Goal: Transaction & Acquisition: Purchase product/service

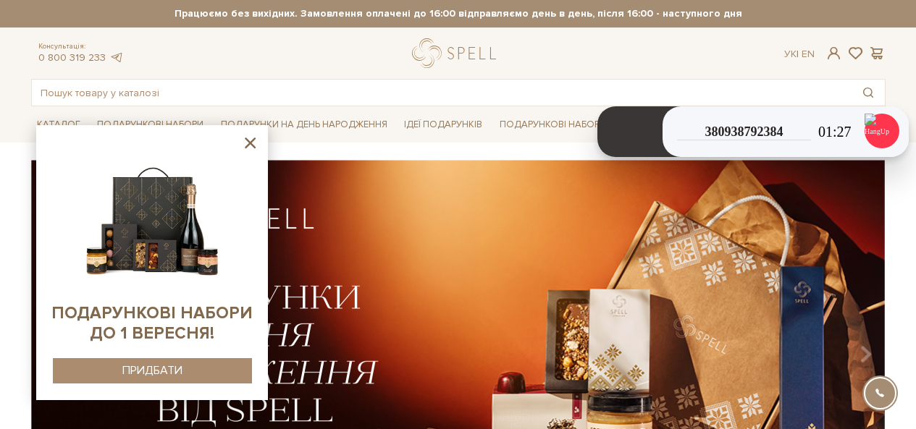
click at [256, 141] on icon at bounding box center [250, 143] width 18 height 18
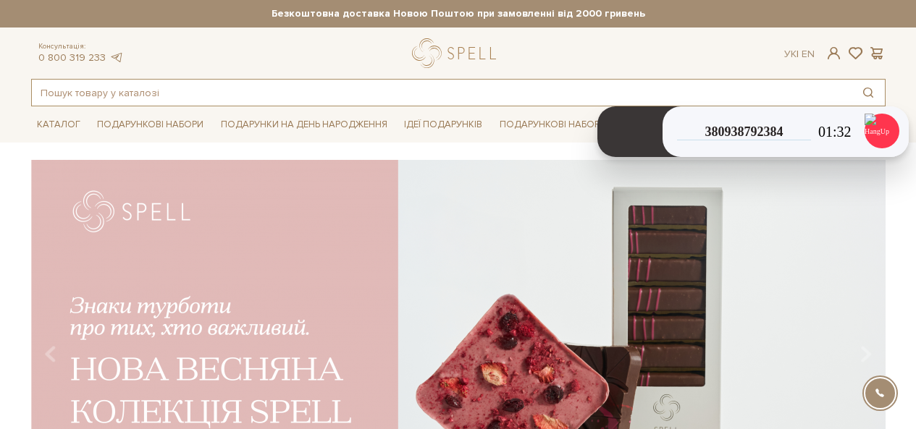
click at [220, 90] on input "text" at bounding box center [441, 93] width 819 height 26
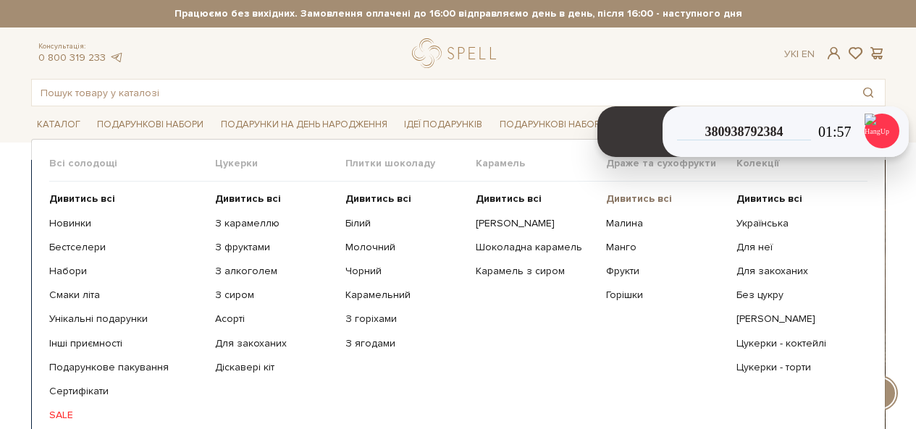
click at [633, 195] on b "Дивитись всі" at bounding box center [639, 199] width 66 height 12
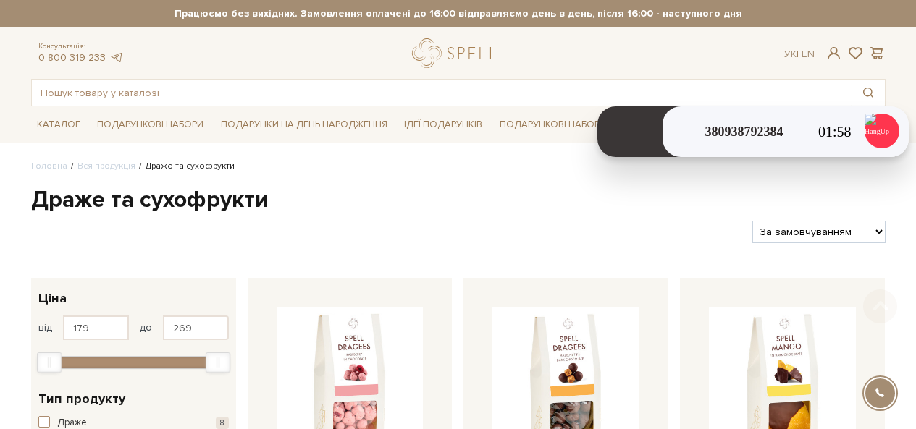
click at [798, 233] on select "За замовчуванням За Ціною (зростання) За Ціною (зменшення) Новинки За популярні…" at bounding box center [818, 232] width 132 height 22
select select "[URL][DOMAIN_NAME]"
click at [752, 221] on select "За замовчуванням За Ціною (зростання) За Ціною (зменшення) Новинки За популярні…" at bounding box center [818, 232] width 132 height 22
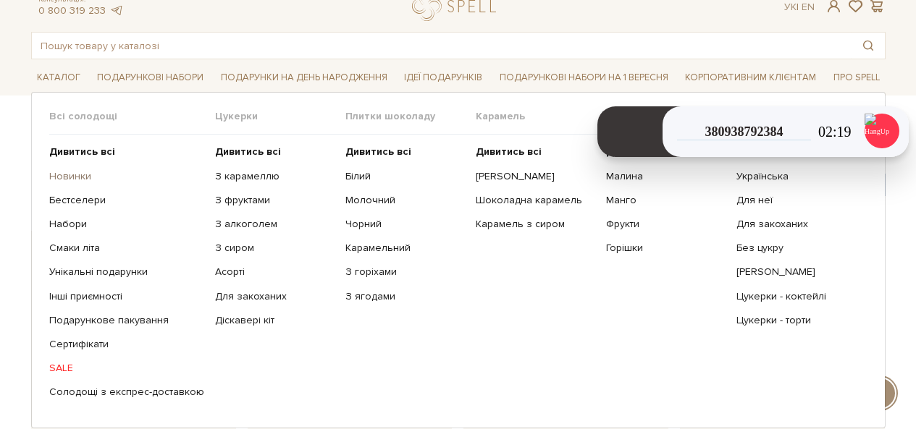
scroll to position [72, 0]
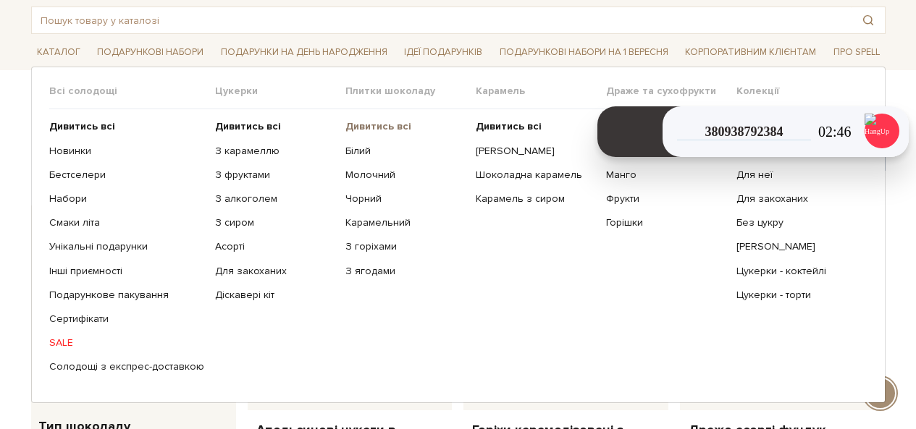
click at [379, 127] on b "Дивитись всі" at bounding box center [378, 126] width 66 height 12
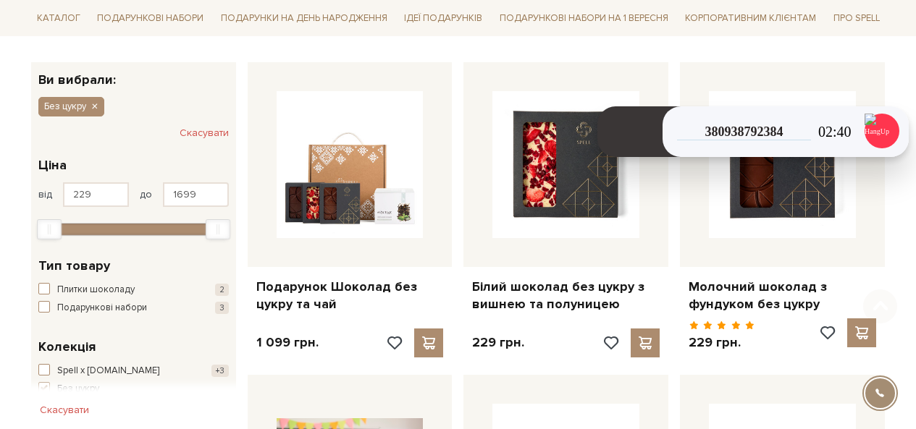
scroll to position [217, 0]
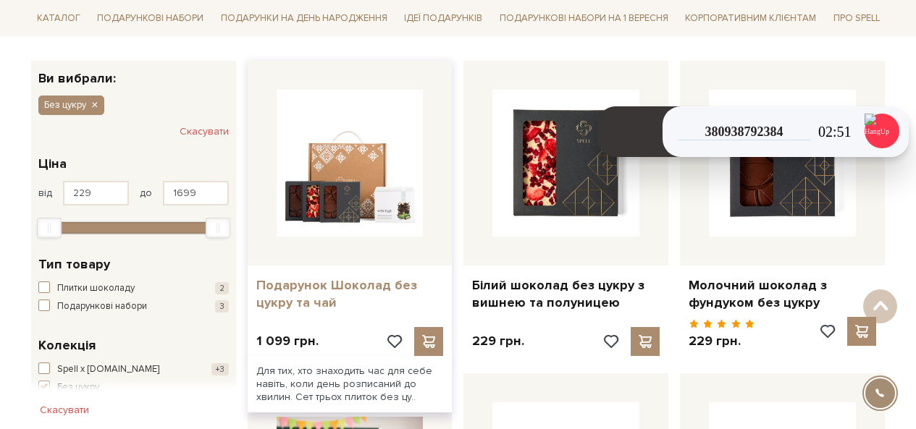
drag, startPoint x: 554, startPoint y: 289, endPoint x: 360, endPoint y: 279, distance: 193.5
click at [360, 279] on link "Подарунок Шоколад без цукру та чай" at bounding box center [349, 294] width 187 height 34
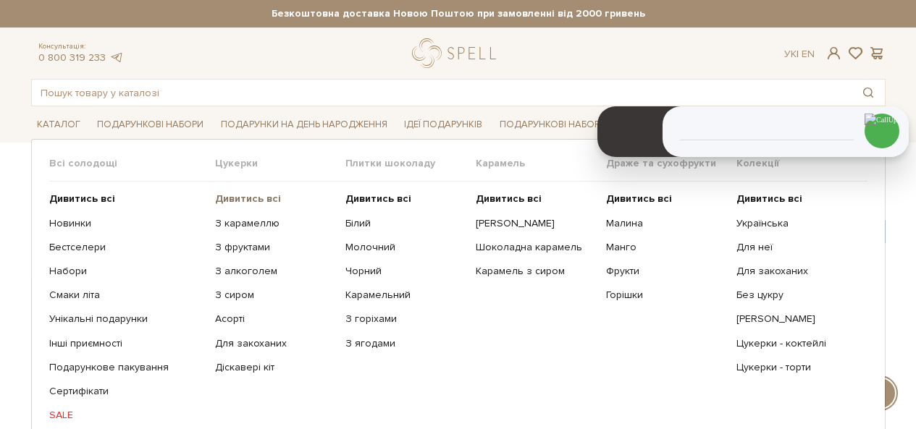
click at [262, 203] on b "Дивитись всі" at bounding box center [248, 199] width 66 height 12
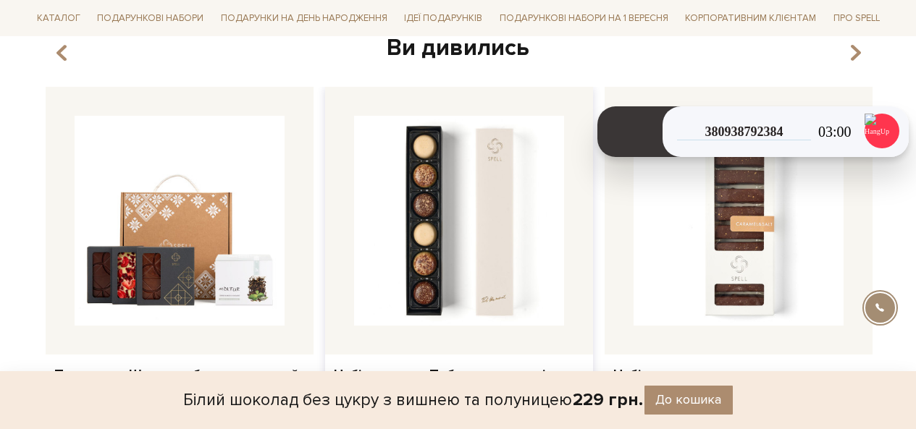
scroll to position [1086, 0]
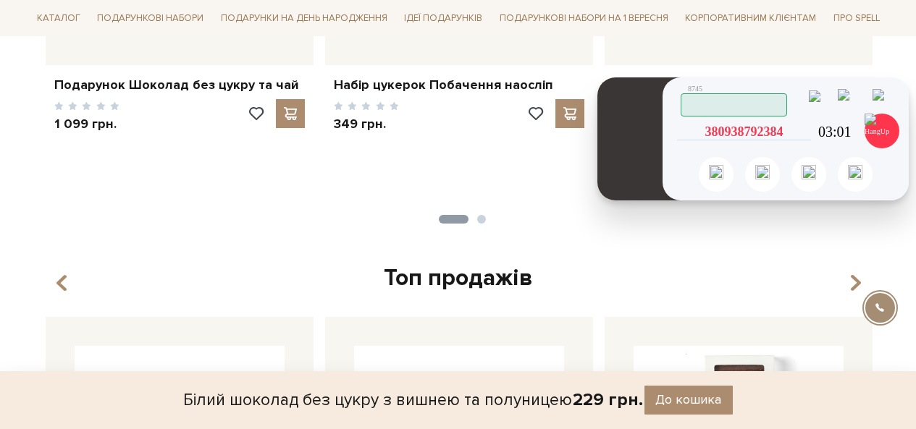
click at [806, 130] on icon at bounding box center [804, 131] width 13 height 13
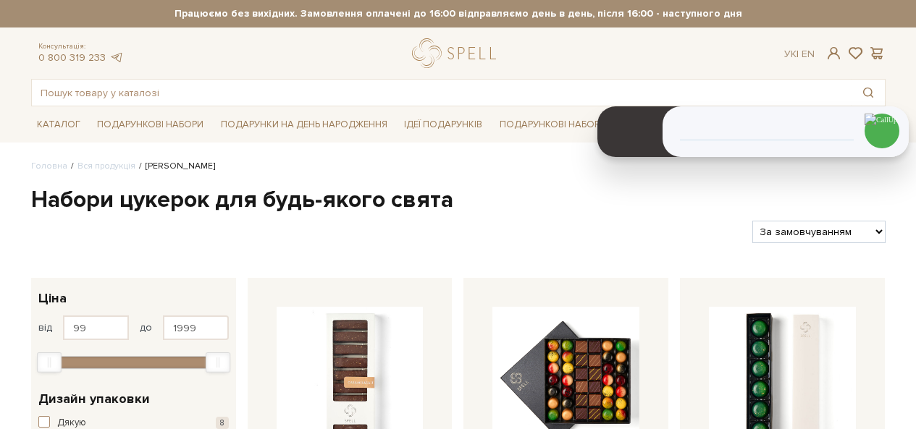
select select "https://spellchocolate.com/our-productions/seti-cukerok/?sort=p.price&order=ASC"
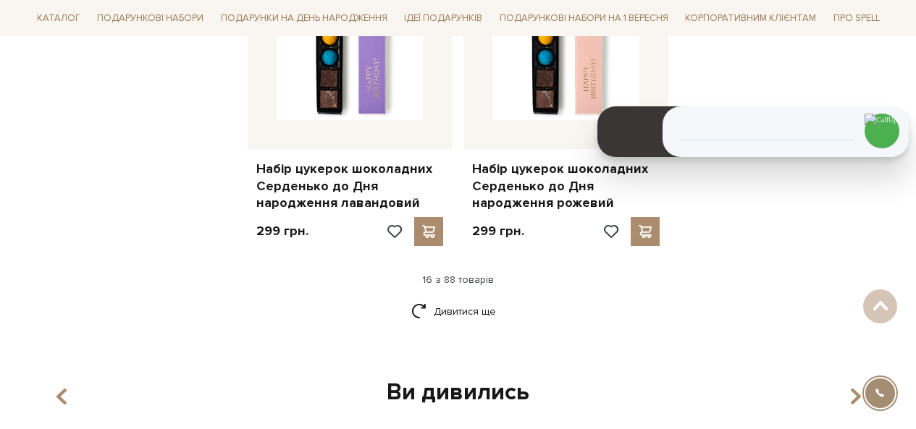
scroll to position [1954, 0]
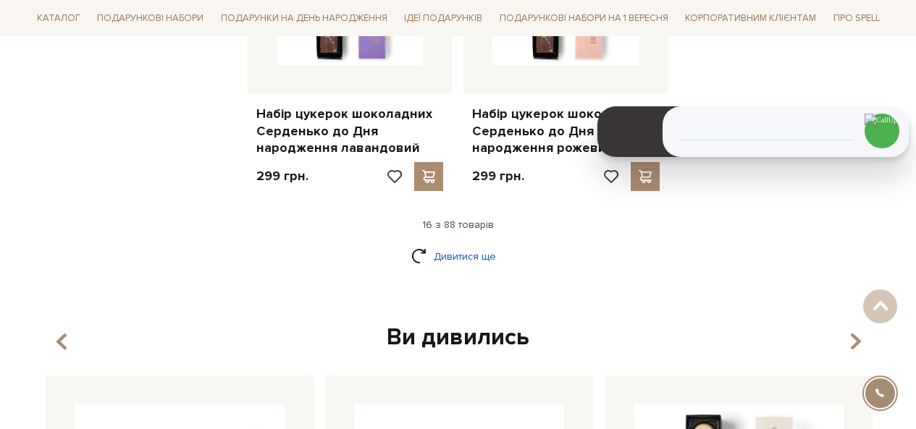
click at [450, 263] on link "Дивитися ще" at bounding box center [458, 256] width 94 height 25
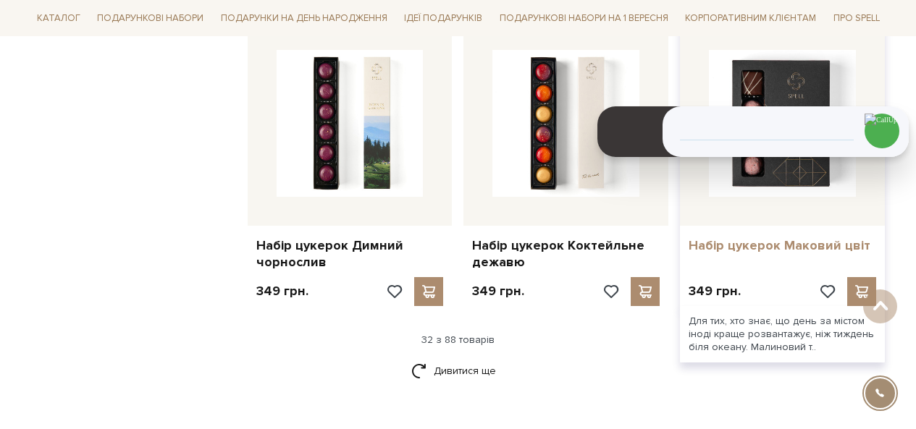
scroll to position [3402, 0]
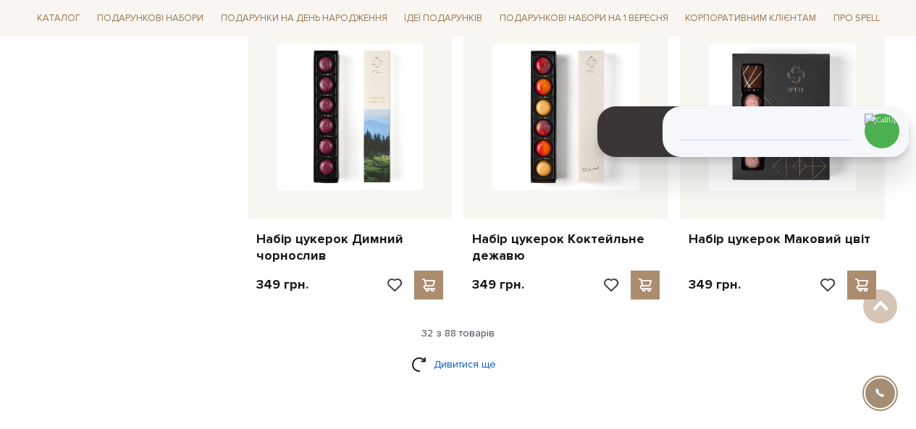
click at [469, 371] on link "Дивитися ще" at bounding box center [458, 364] width 94 height 25
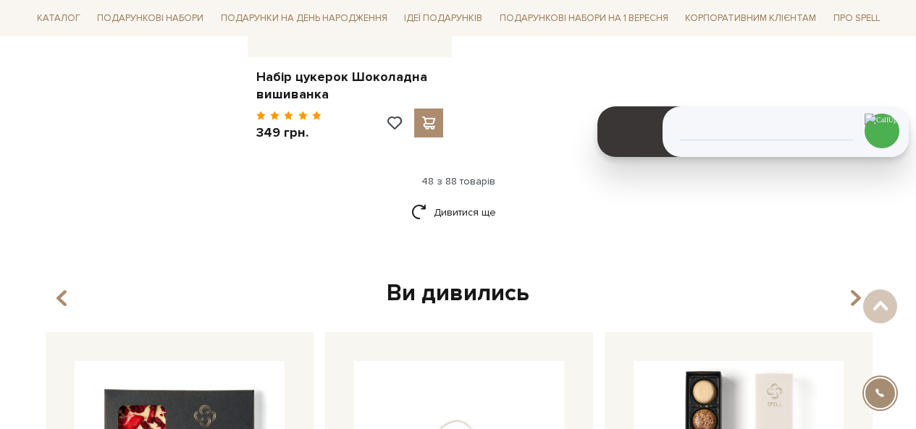
scroll to position [5428, 0]
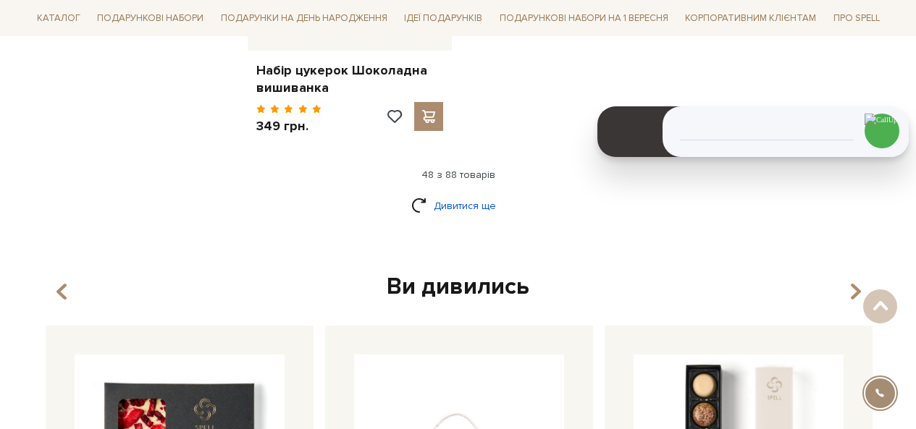
click at [449, 193] on link "Дивитися ще" at bounding box center [458, 205] width 94 height 25
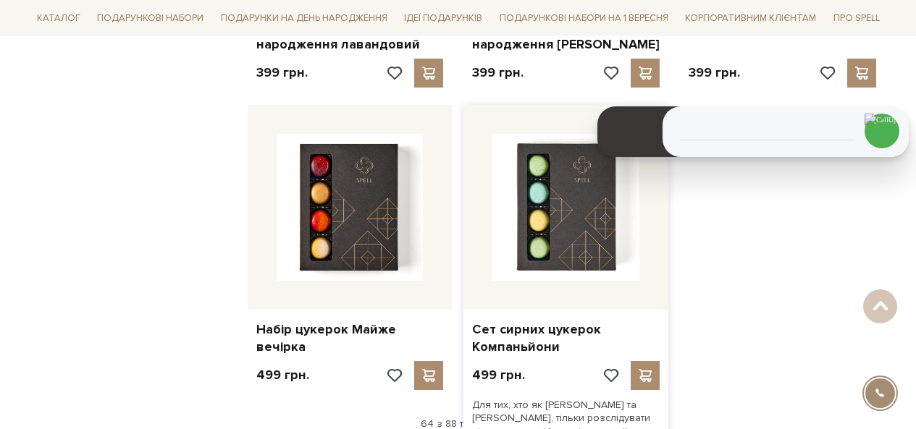
scroll to position [6803, 0]
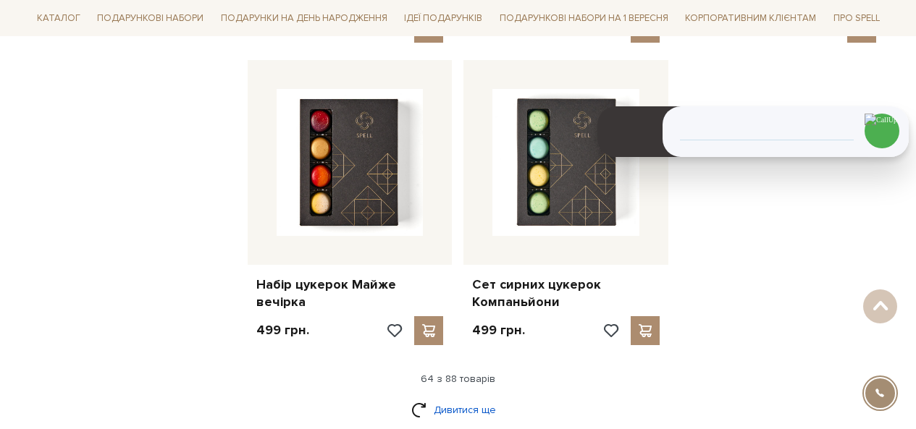
click at [443, 397] on link "Дивитися ще" at bounding box center [458, 409] width 94 height 25
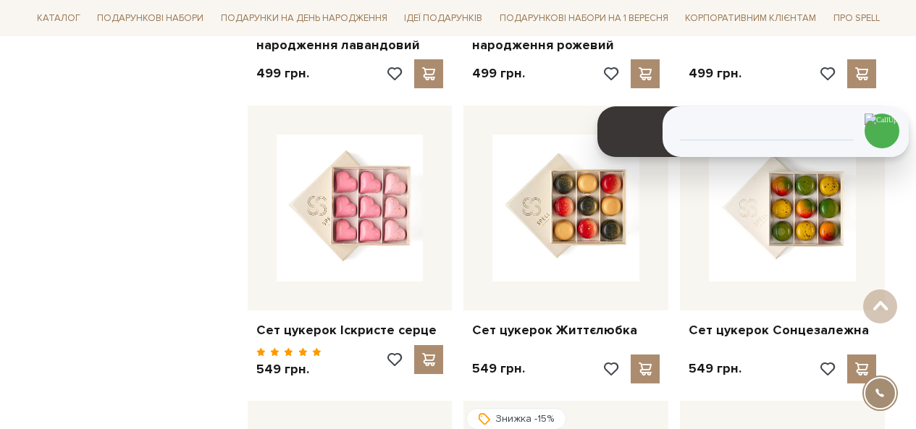
scroll to position [7382, 0]
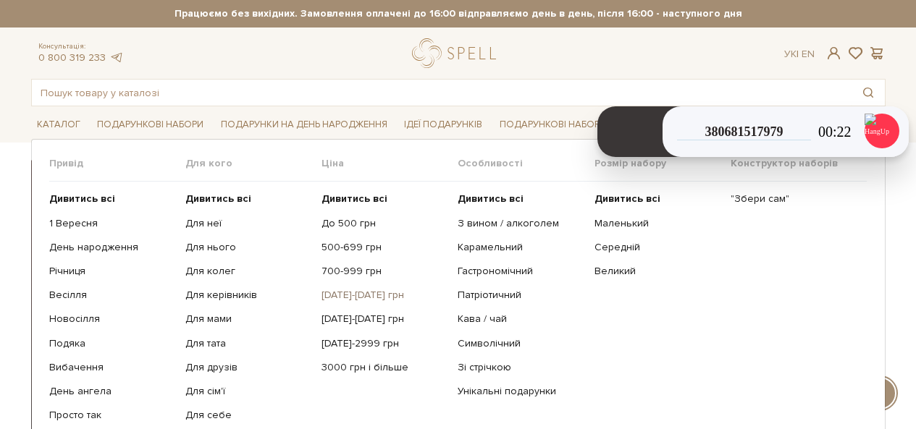
click at [349, 291] on link "[DATE]-[DATE] грн" at bounding box center [383, 295] width 125 height 13
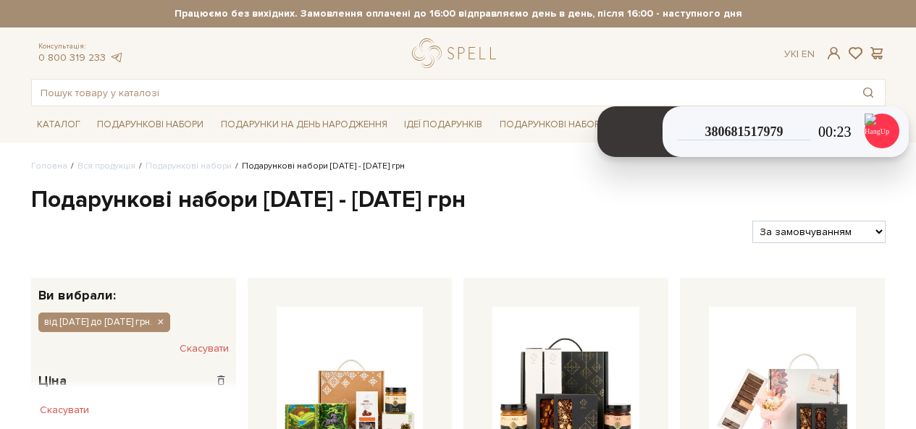
click at [829, 239] on select "За замовчуванням За Ціною (зростання) За Ціною (зменшення) Новинки За популярні…" at bounding box center [818, 232] width 132 height 22
select select "https://spellchocolate.com/our-productions/podarunkovi-box/1000-1499?sort=p.pri…"
click at [752, 221] on select "За замовчуванням За Ціною (зростання) За Ціною (зменшення) Новинки За популярні…" at bounding box center [818, 232] width 132 height 22
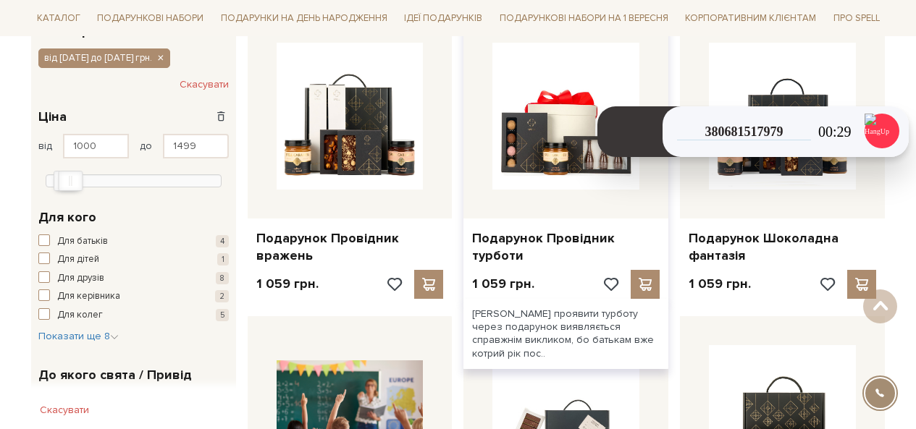
scroll to position [289, 0]
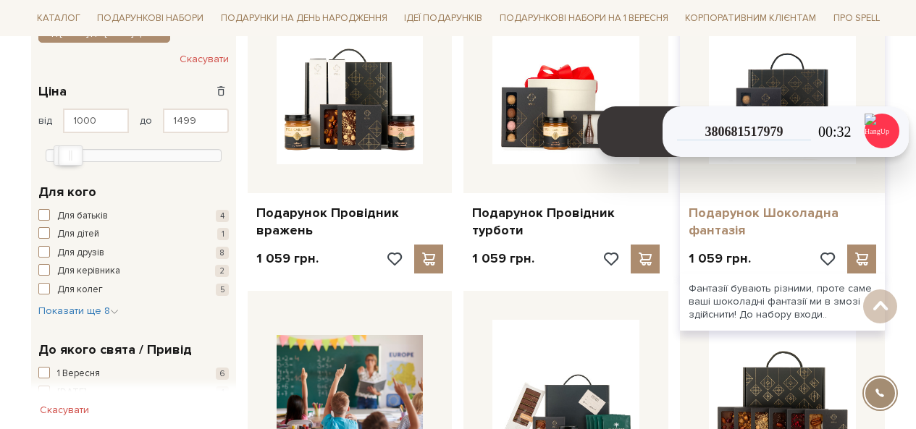
click at [737, 219] on link "Подарунок Шоколадна фантазія" at bounding box center [781, 222] width 187 height 34
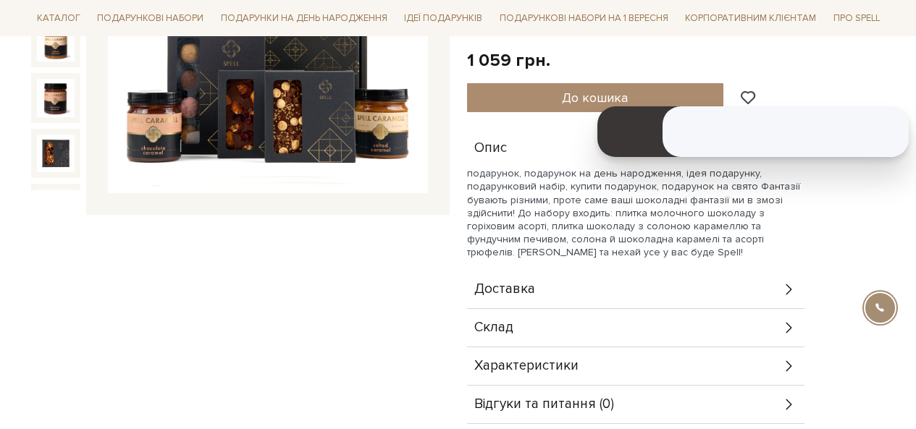
scroll to position [217, 0]
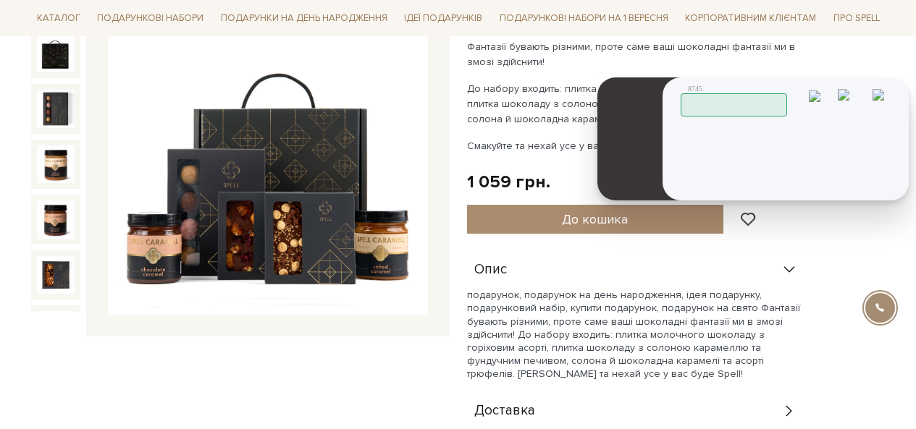
click at [0, 0] on icon at bounding box center [0, 0] width 0 height 0
click at [0, 0] on img at bounding box center [0, 0] width 0 height 0
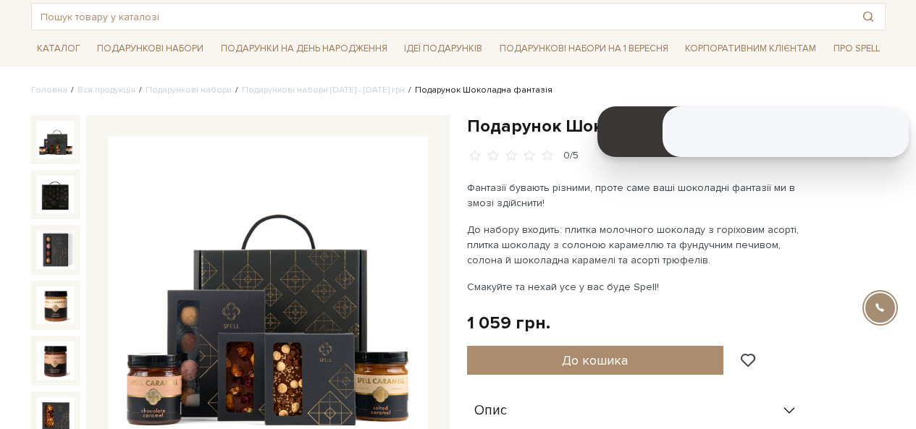
scroll to position [0, 0]
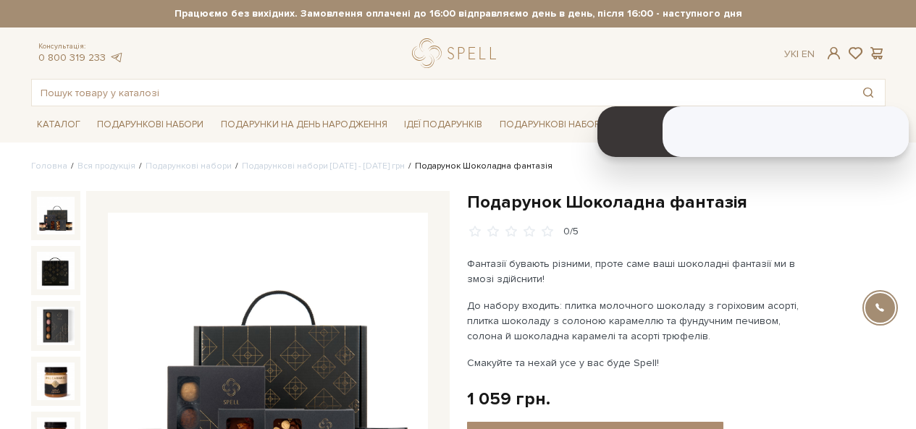
click at [540, 200] on h1 "Подарунок Шоколадна фантазія" at bounding box center [676, 202] width 418 height 22
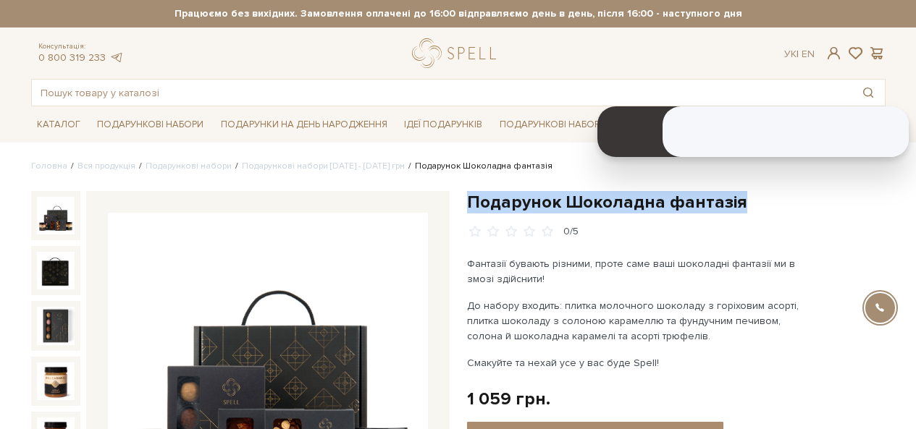
click at [540, 200] on h1 "Подарунок Шоколадна фантазія" at bounding box center [676, 202] width 418 height 22
copy div "Подарунок Шоколадна фантазія"
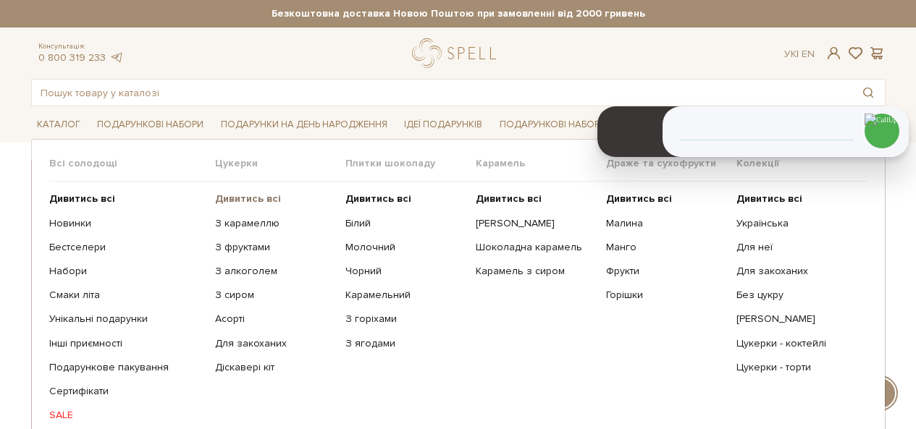
click at [232, 198] on b "Дивитись всі" at bounding box center [248, 199] width 66 height 12
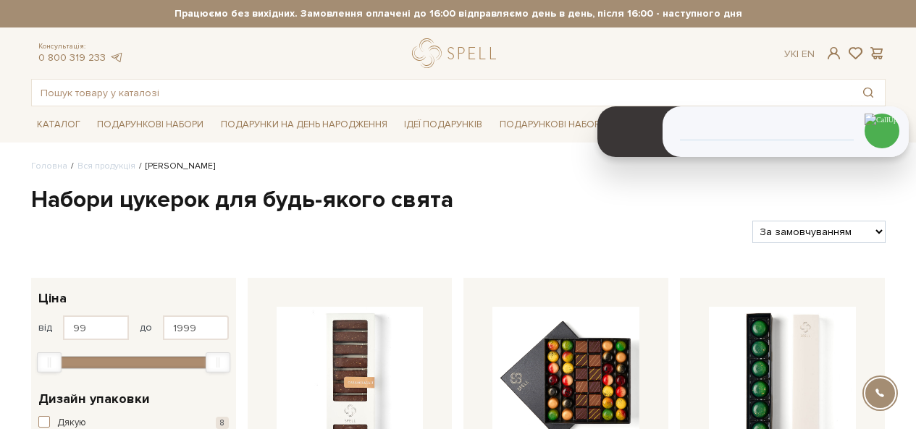
click at [793, 240] on select "За замовчуванням За Ціною (зростання) За Ціною (зменшення) Новинки За популярні…" at bounding box center [818, 232] width 132 height 22
click at [622, 237] on div at bounding box center [386, 232] width 722 height 22
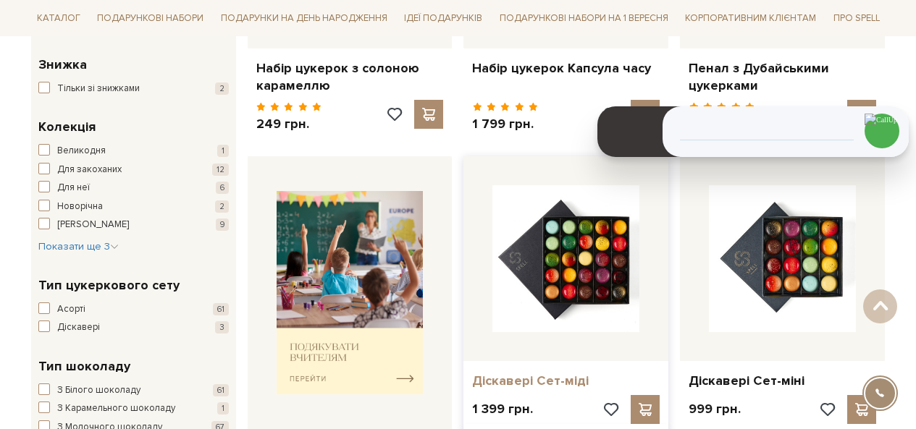
click at [546, 383] on link "Діскавері Сет-міді" at bounding box center [565, 381] width 187 height 17
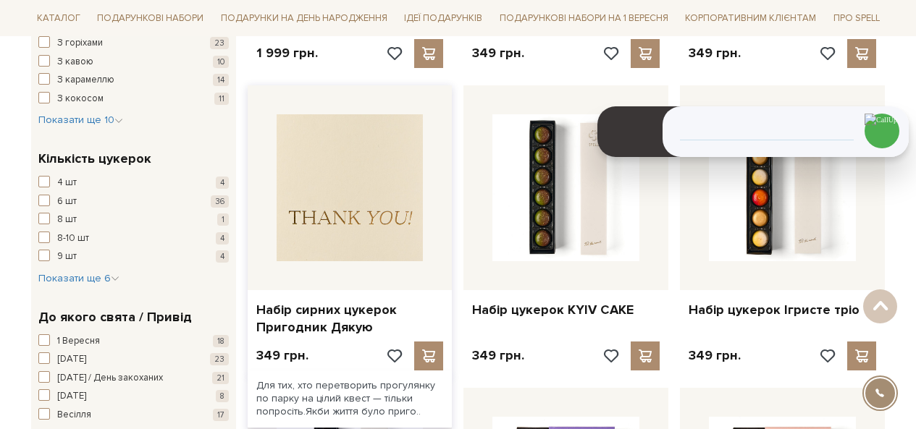
scroll to position [1013, 0]
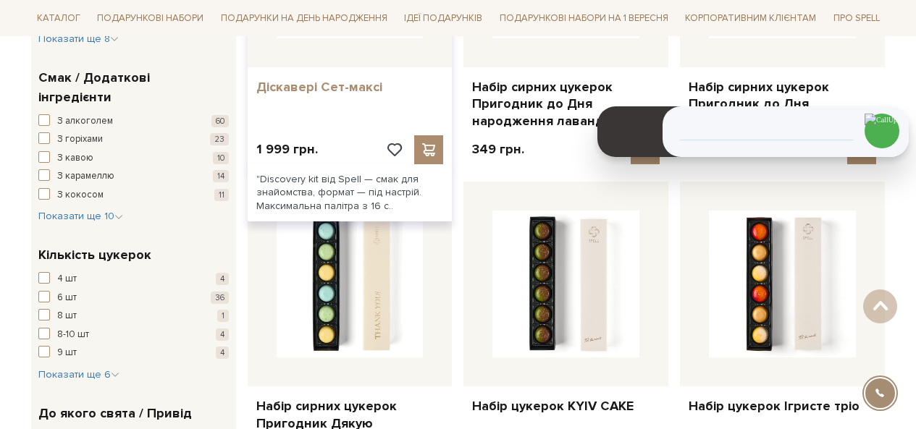
click at [296, 79] on link "Діскавері Сет-максі" at bounding box center [349, 87] width 187 height 17
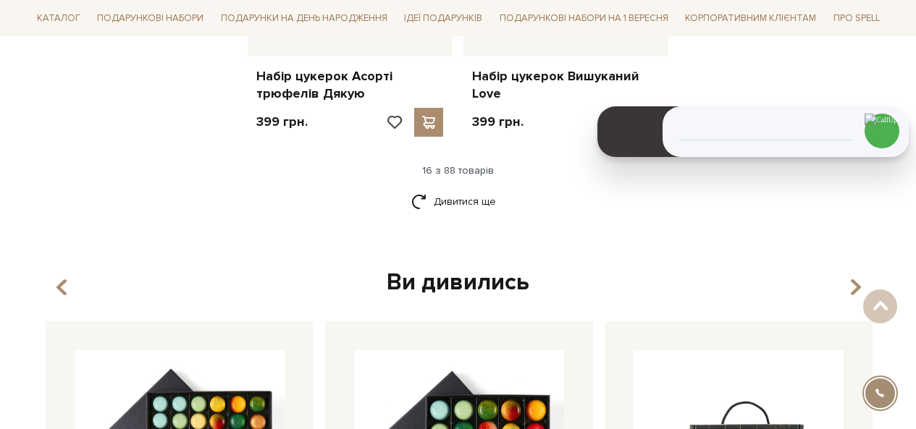
scroll to position [1980, 0]
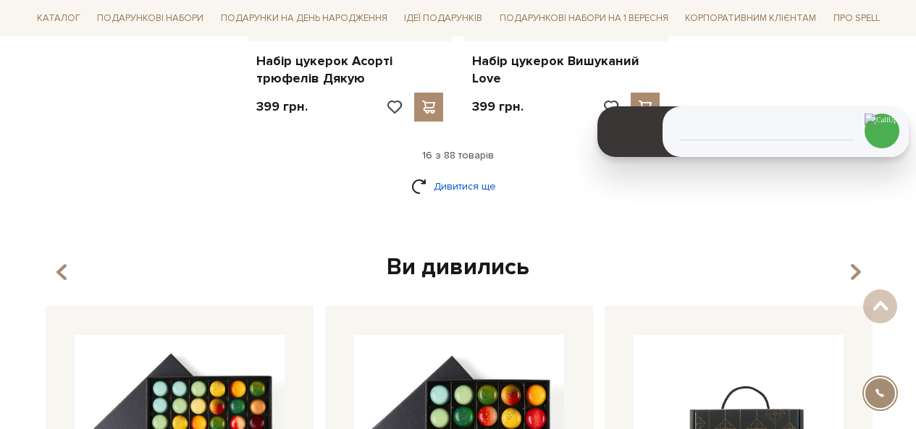
click at [452, 177] on link "Дивитися ще" at bounding box center [458, 186] width 94 height 25
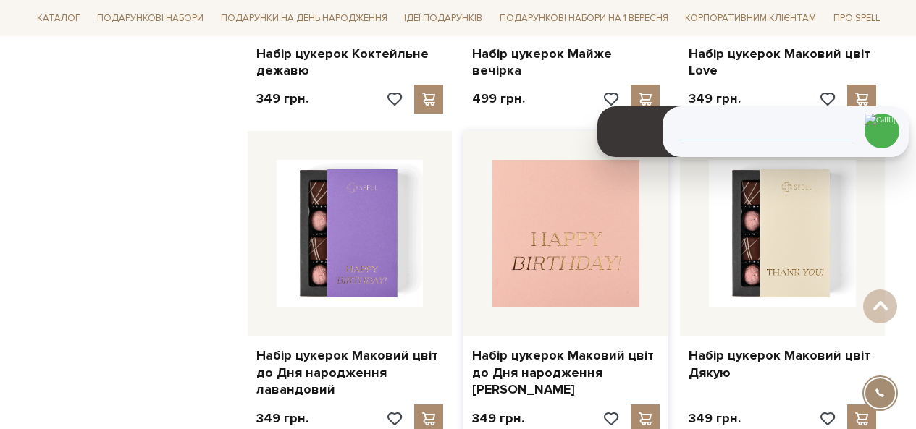
scroll to position [2776, 0]
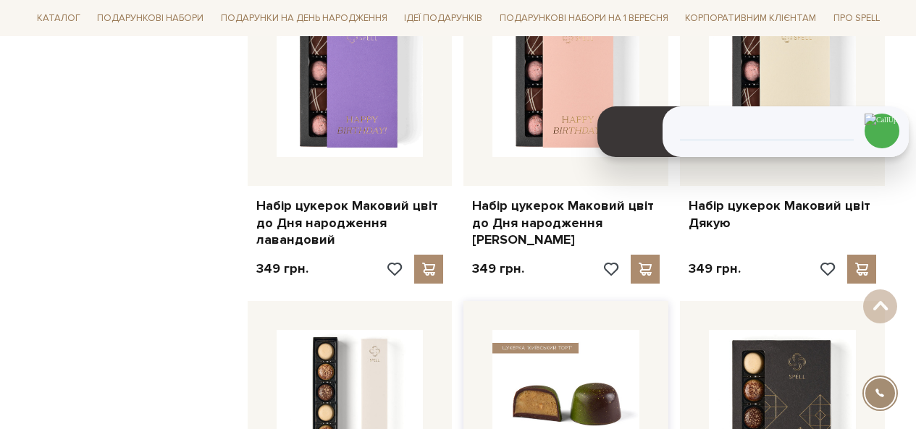
click at [573, 363] on img at bounding box center [565, 403] width 147 height 147
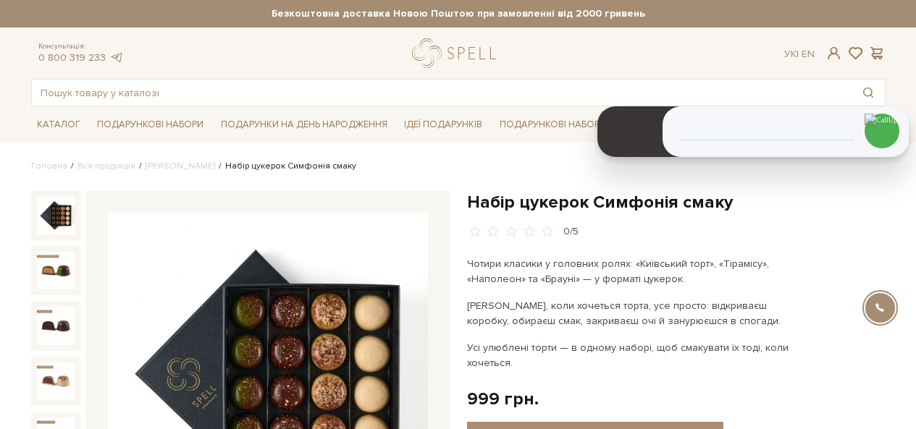
scroll to position [72, 0]
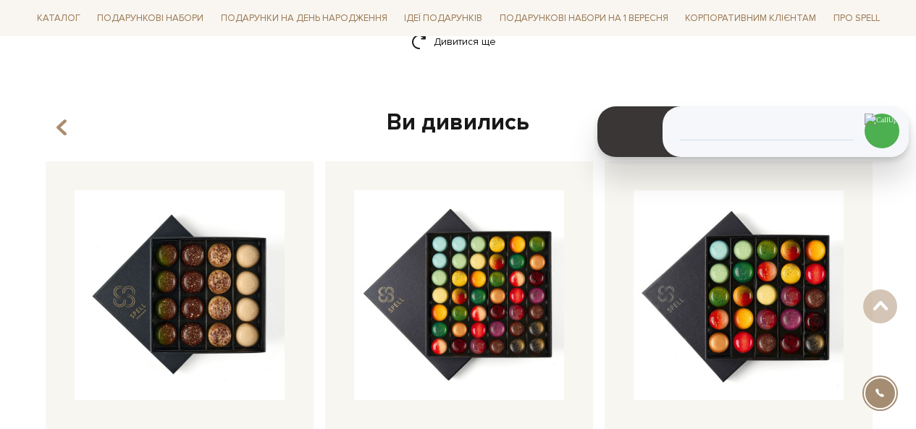
scroll to position [1835, 0]
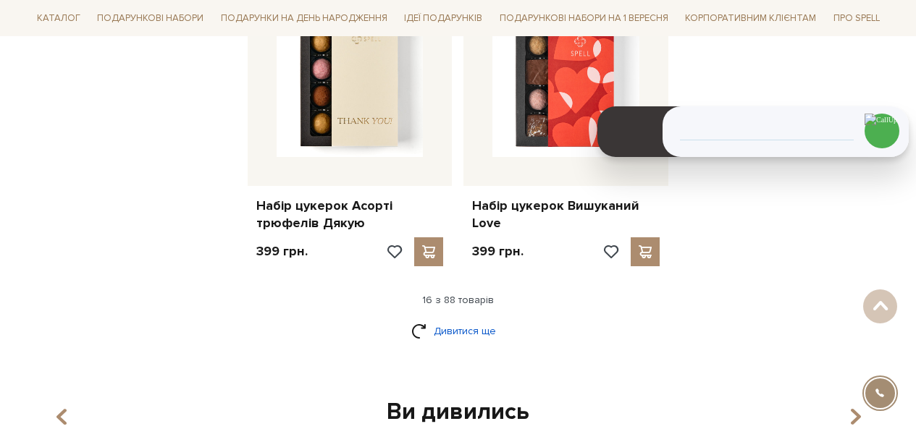
click at [438, 327] on link "Дивитися ще" at bounding box center [458, 330] width 94 height 25
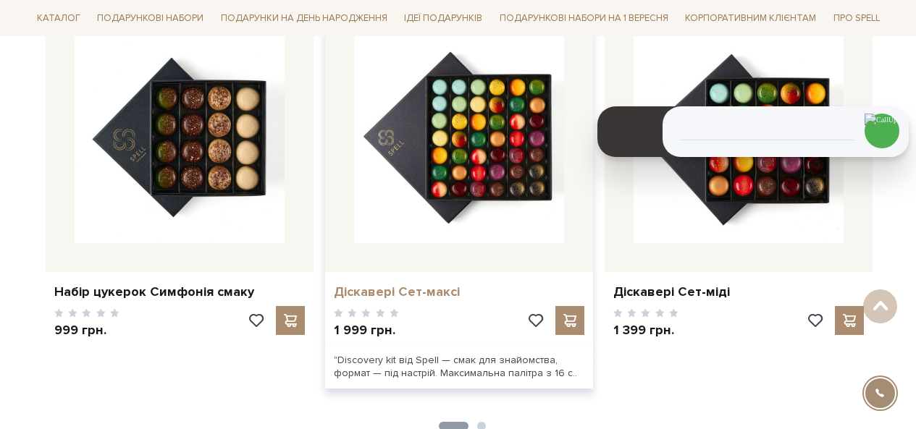
scroll to position [3500, 0]
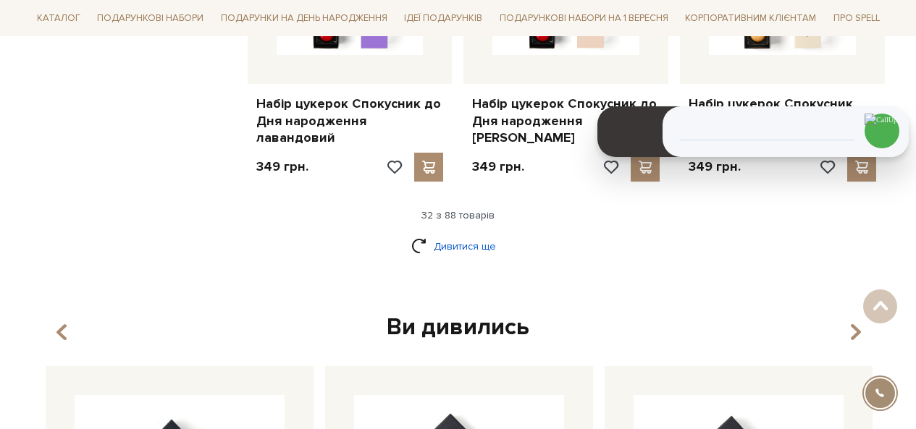
click at [448, 234] on link "Дивитися ще" at bounding box center [458, 246] width 94 height 25
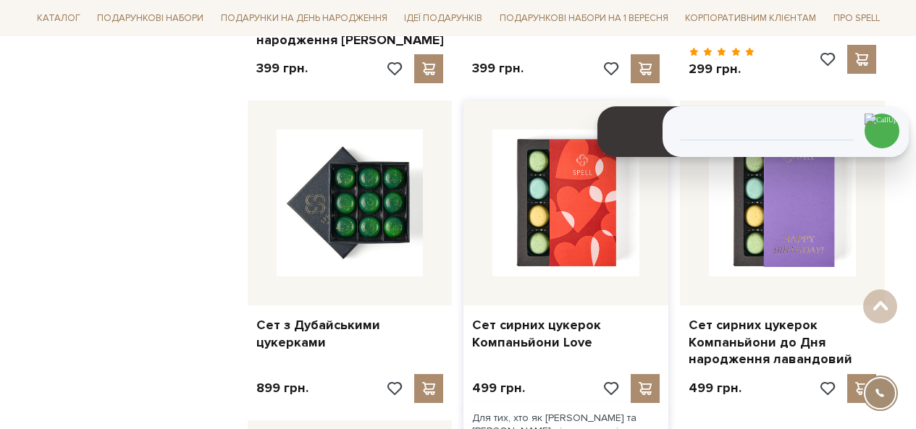
scroll to position [5237, 0]
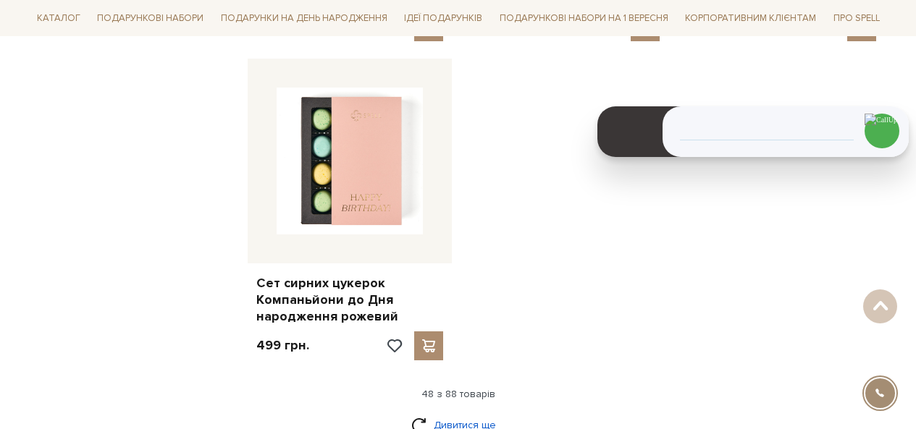
click at [474, 413] on link "Дивитися ще" at bounding box center [458, 425] width 94 height 25
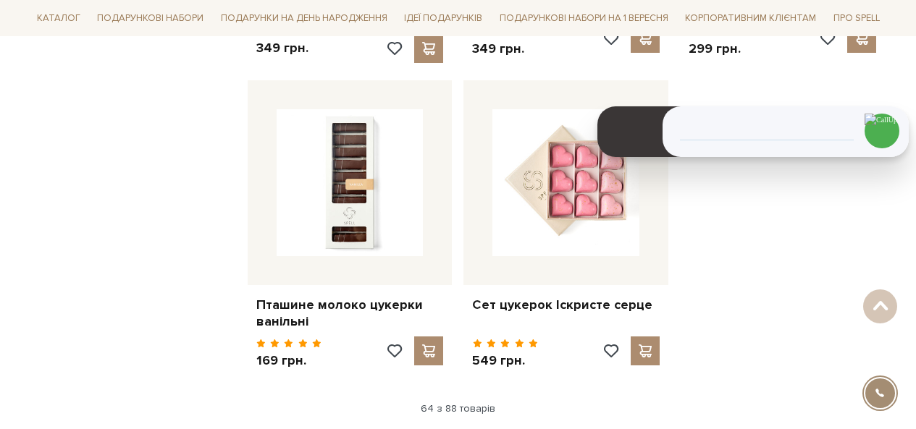
scroll to position [7046, 0]
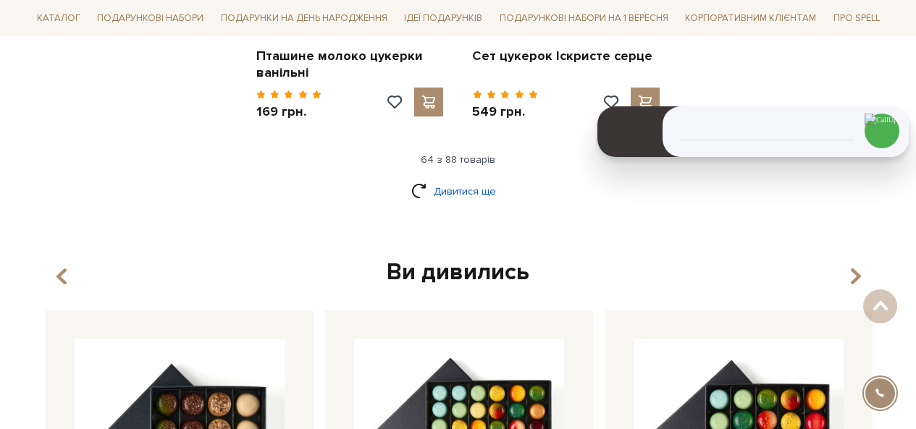
click at [463, 179] on link "Дивитися ще" at bounding box center [458, 191] width 94 height 25
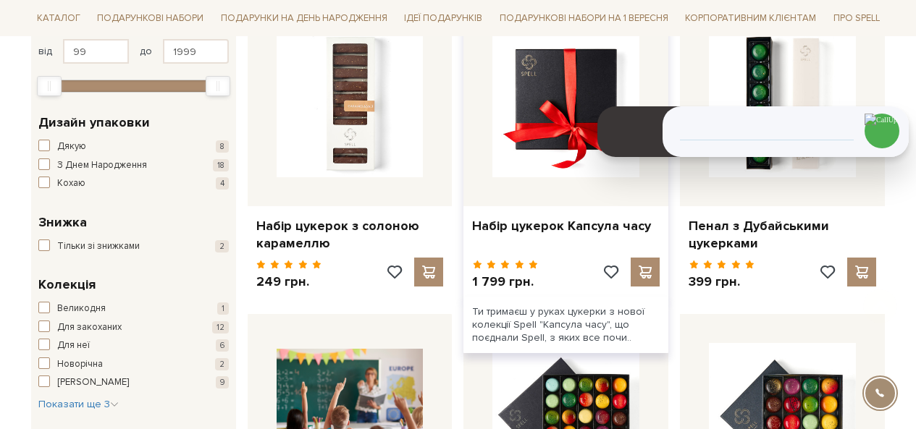
scroll to position [289, 0]
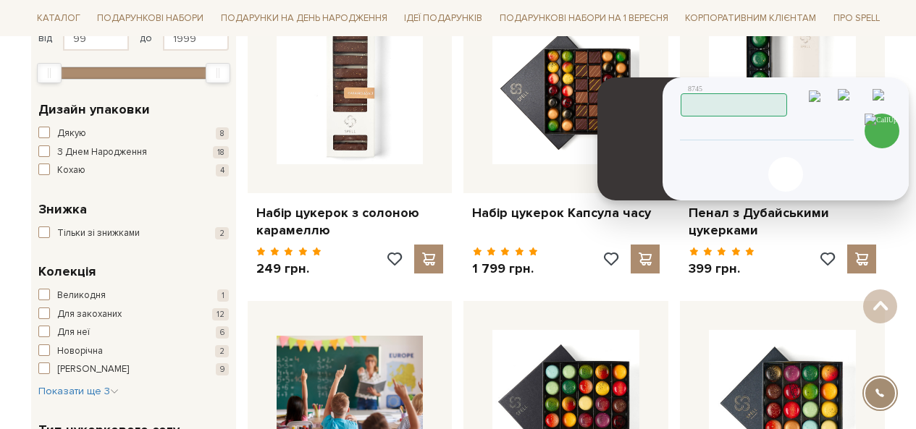
click at [885, 100] on img at bounding box center [882, 101] width 20 height 25
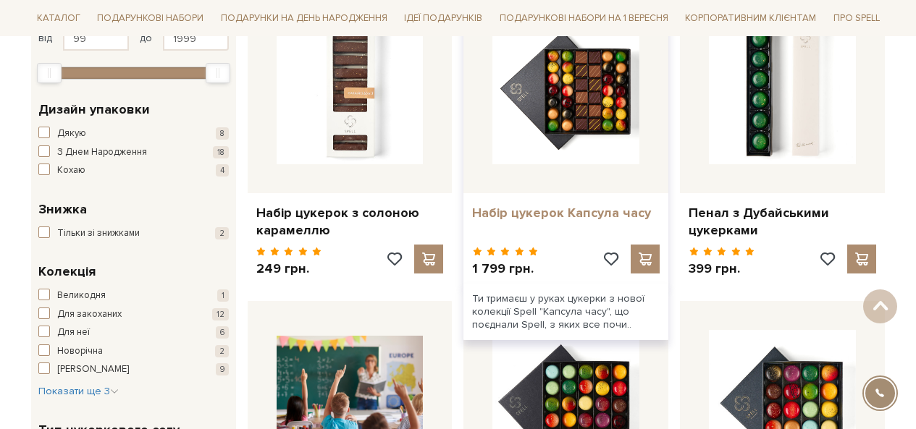
click at [600, 216] on link "Набір цукерок Капсула часу" at bounding box center [565, 213] width 187 height 17
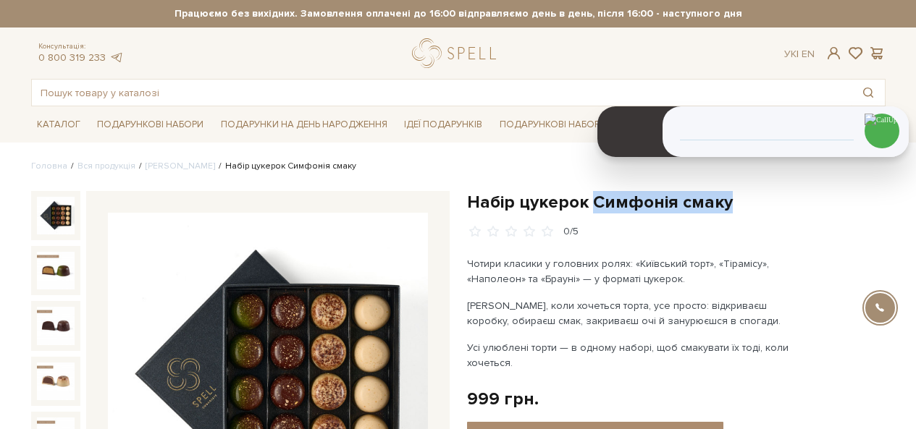
drag, startPoint x: 750, startPoint y: 206, endPoint x: 591, endPoint y: 208, distance: 158.5
click at [591, 208] on h1 "Набір цукерок Симфонія смаку" at bounding box center [676, 202] width 418 height 22
click at [494, 211] on h1 "Набір цукерок Симфонія смаку" at bounding box center [676, 202] width 418 height 22
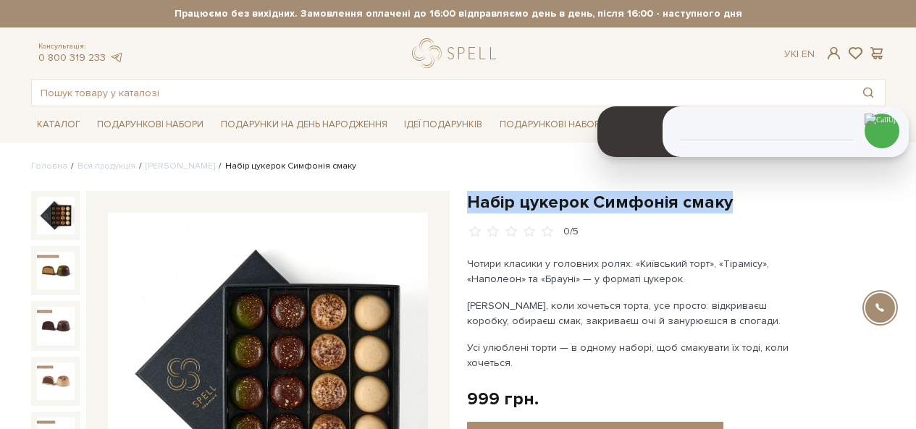
copy div "Набір цукерок Симфонія смаку"
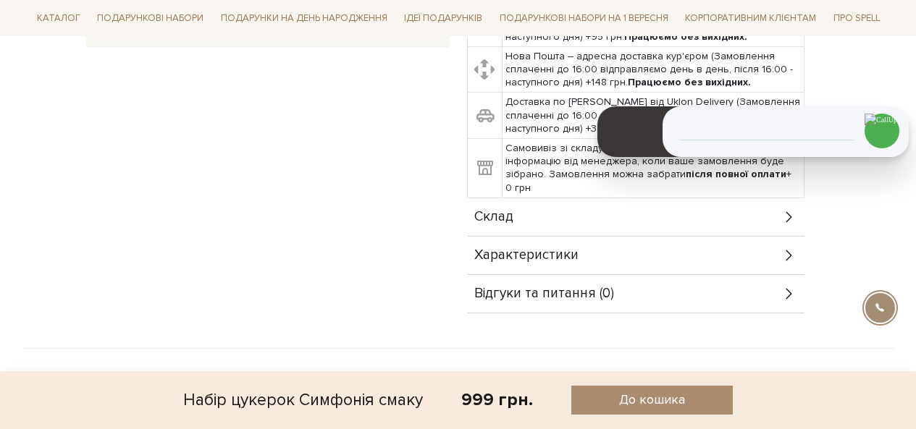
scroll to position [507, 0]
click at [558, 217] on div "Склад" at bounding box center [635, 217] width 337 height 38
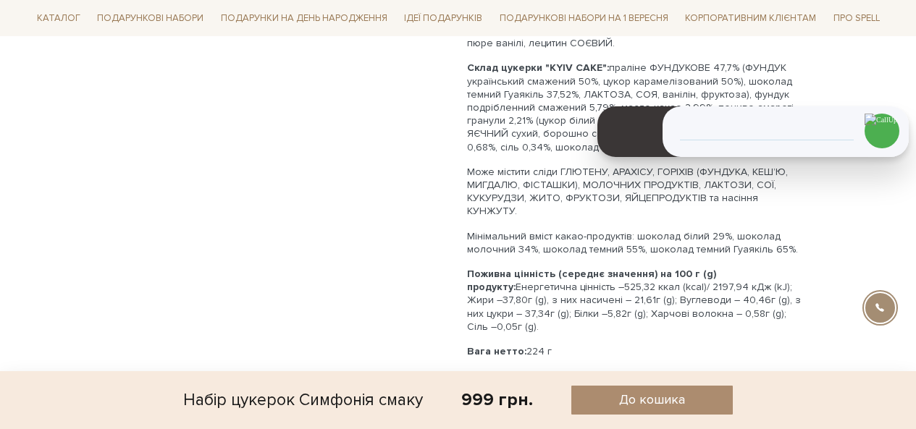
scroll to position [1158, 0]
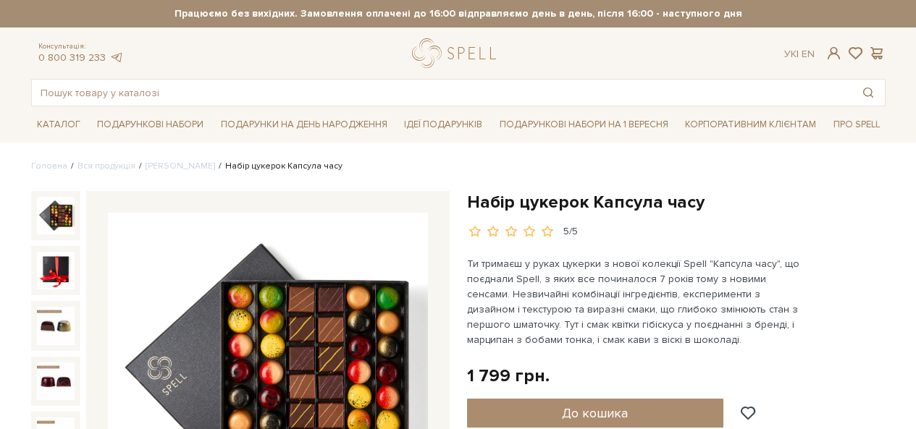
click at [574, 206] on h1 "Набір цукерок Капсула часу" at bounding box center [676, 202] width 418 height 22
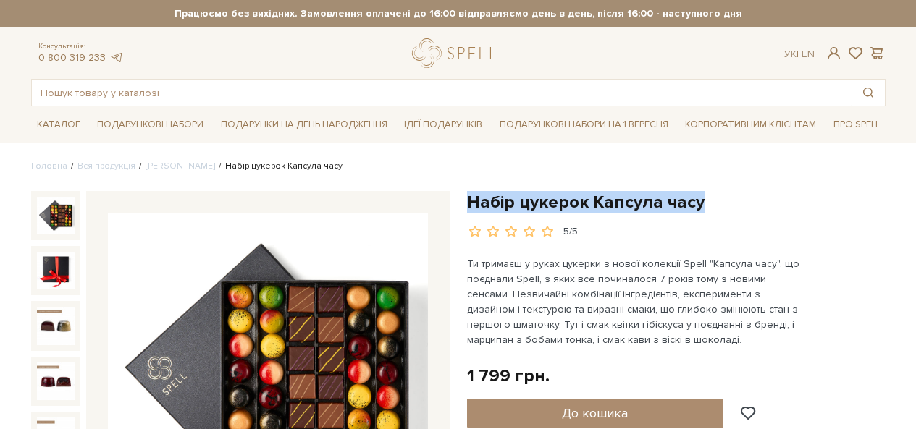
click at [574, 206] on h1 "Набір цукерок Капсула часу" at bounding box center [676, 202] width 418 height 22
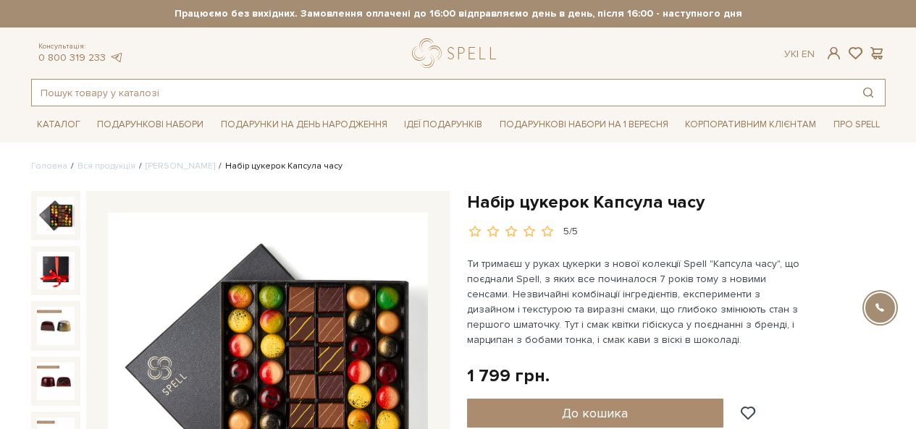
click at [486, 87] on input "text" at bounding box center [441, 93] width 819 height 26
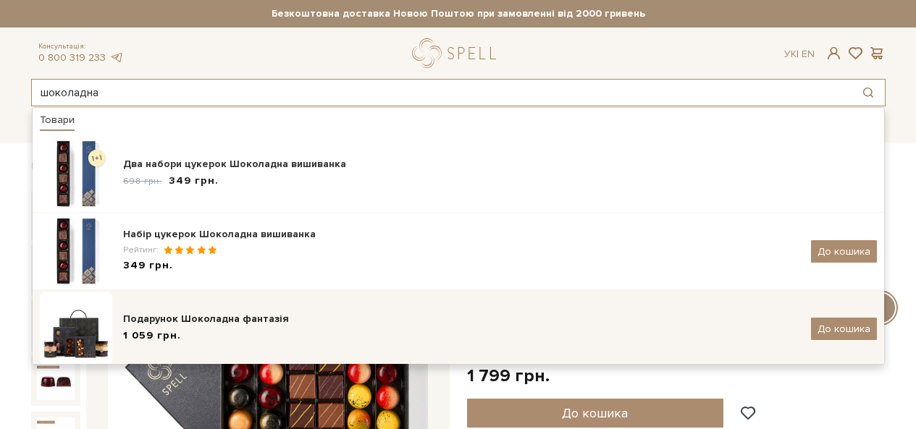
type input "шоколадна"
click at [216, 329] on div "1 059 грн." at bounding box center [461, 336] width 677 height 15
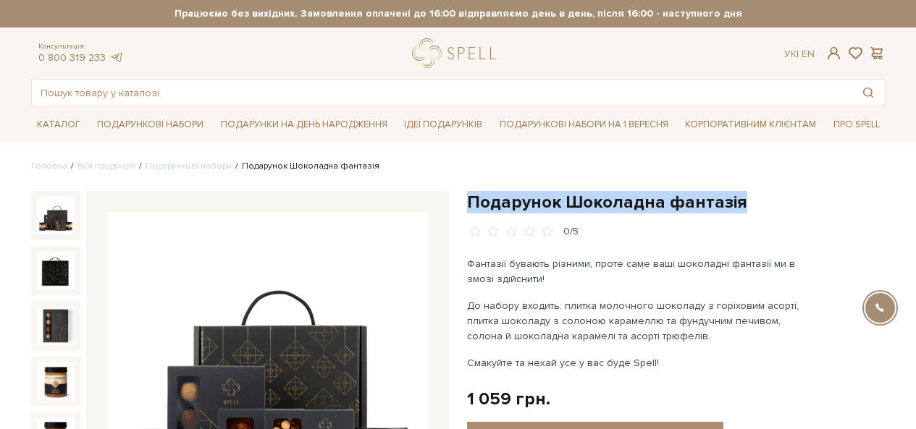
drag, startPoint x: 570, startPoint y: 202, endPoint x: 517, endPoint y: 215, distance: 54.4
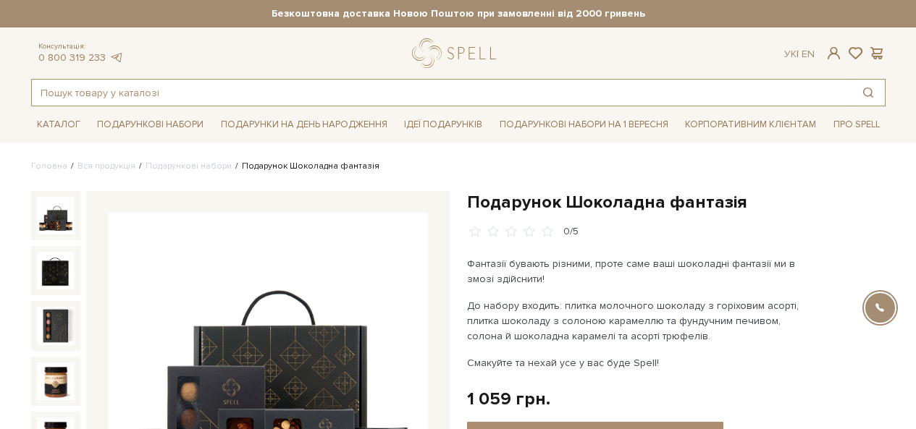
click at [313, 90] on input "text" at bounding box center [441, 93] width 819 height 26
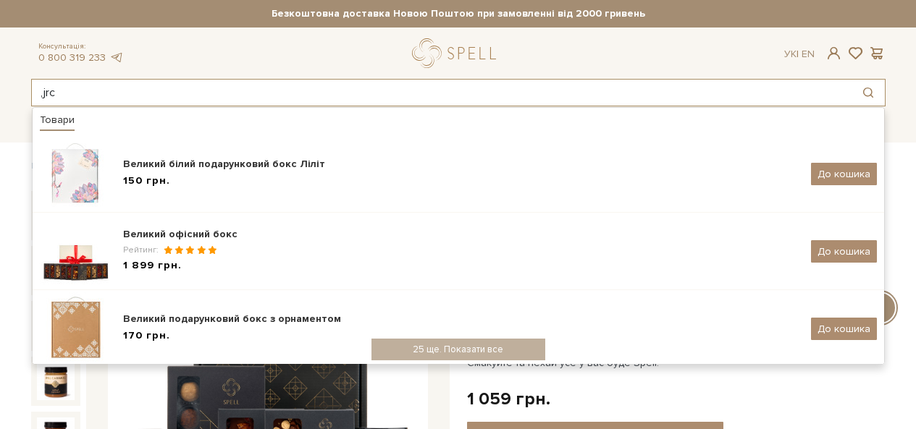
type input ",jrc"
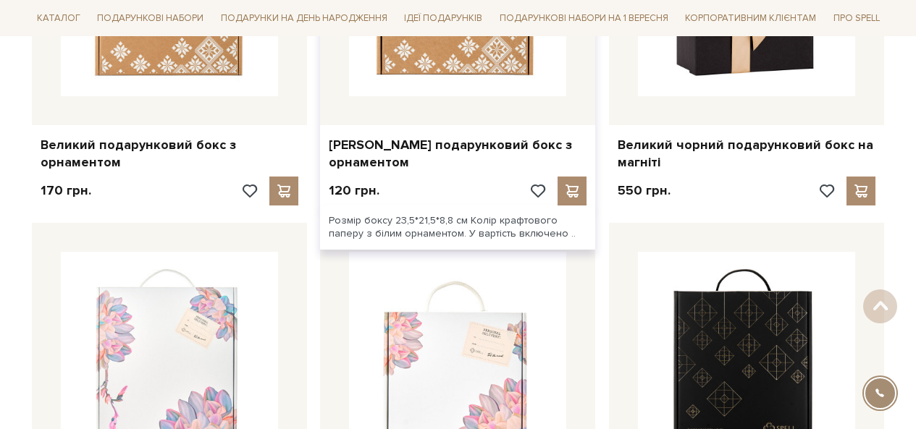
scroll to position [724, 0]
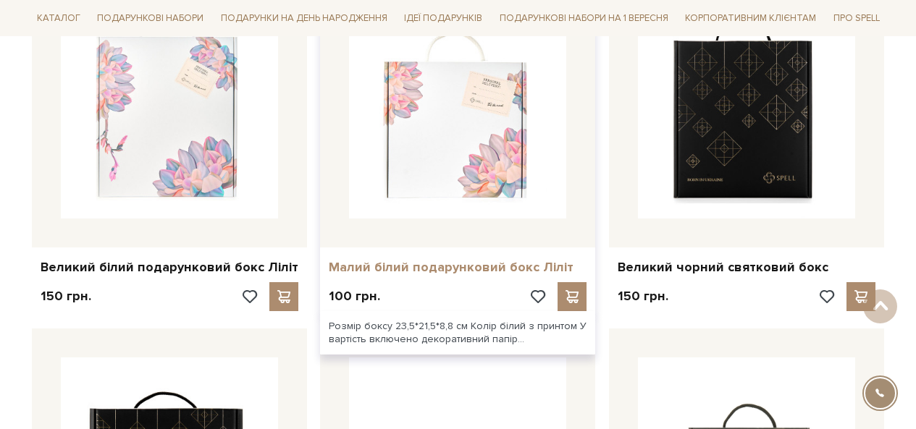
click at [417, 272] on link "Малий білий подарунковий бокс Ліліт" at bounding box center [458, 267] width 258 height 17
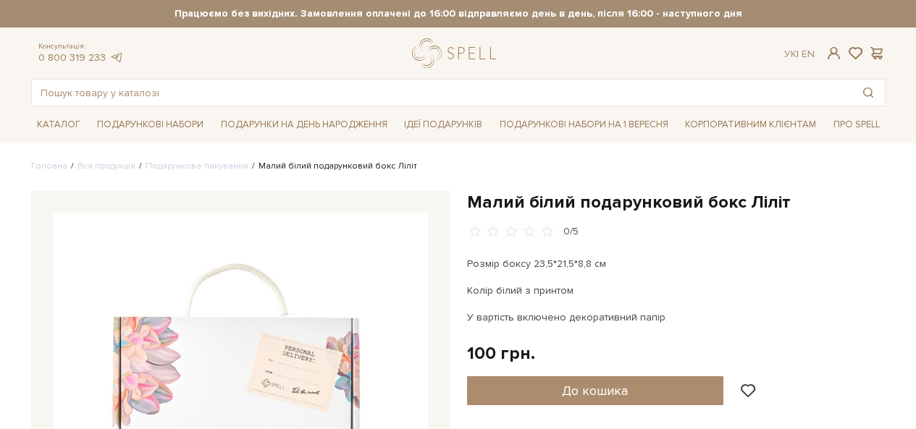
click at [534, 199] on h1 "Малий білий подарунковий бокс Ліліт" at bounding box center [676, 202] width 418 height 22
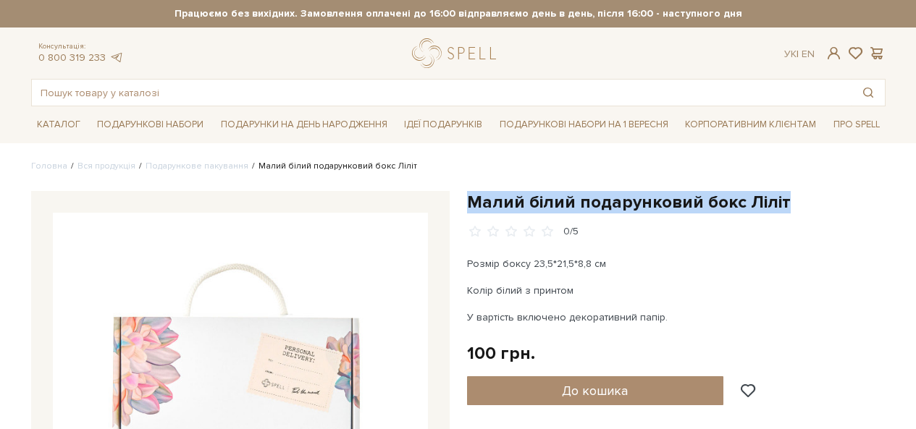
click at [534, 199] on h1 "Малий білий подарунковий бокс Ліліт" at bounding box center [676, 202] width 418 height 22
copy div "Малий білий подарунковий бокс Ліліт"
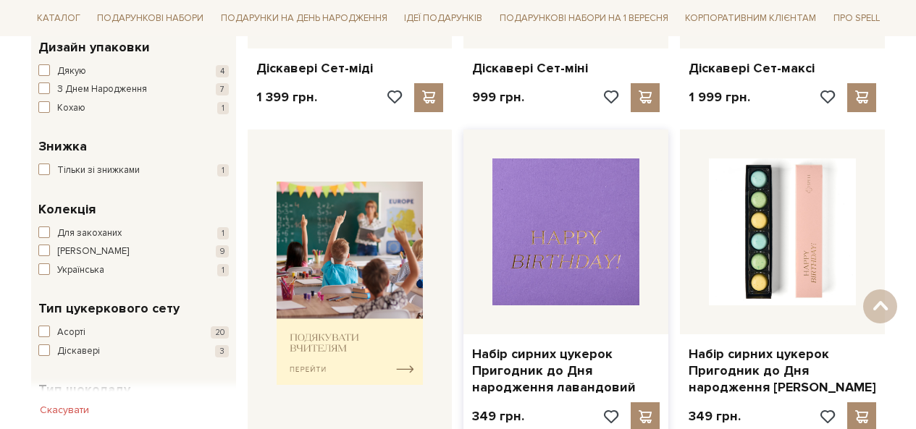
click at [538, 248] on img at bounding box center [565, 232] width 147 height 147
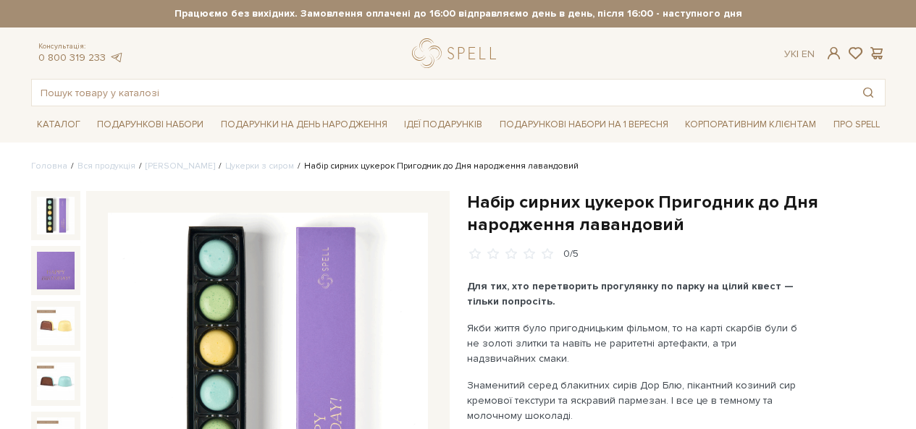
click at [596, 219] on h1 "Набір сирних цукерок Пригодник до Дня народження лавандовий" at bounding box center [676, 213] width 418 height 45
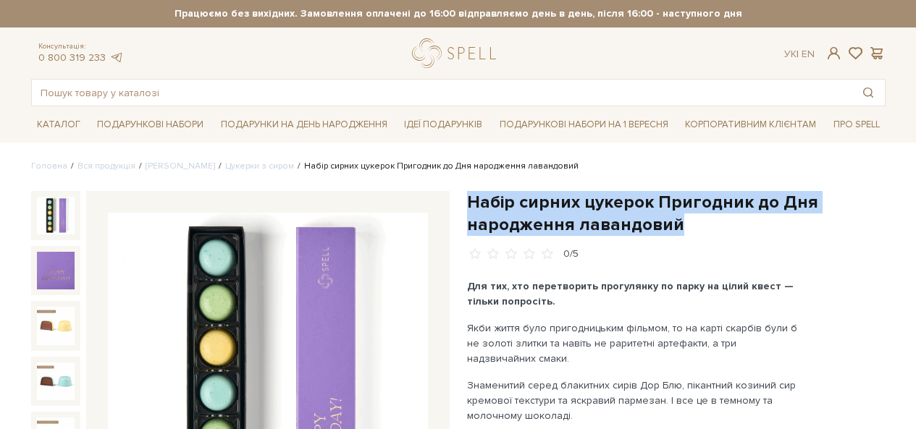
click at [596, 219] on h1 "Набір сирних цукерок Пригодник до Дня народження лавандовий" at bounding box center [676, 213] width 418 height 45
copy div "Набір сирних цукерок Пригодник до Дня народження лавандовий"
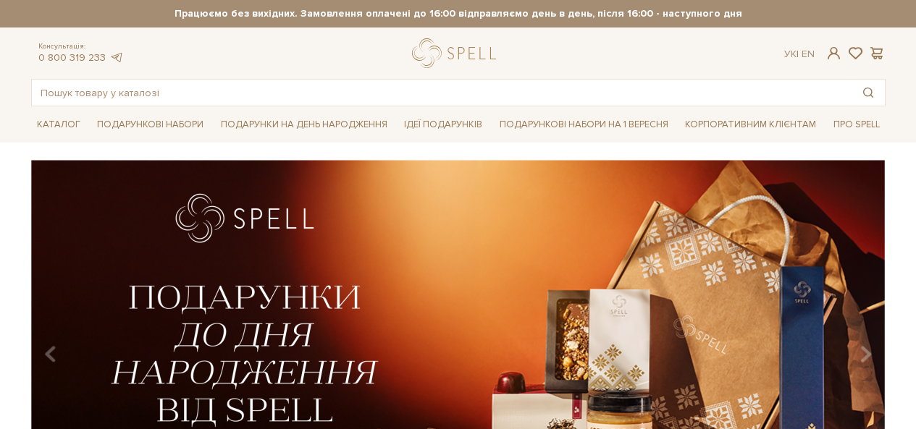
click at [417, 95] on input "text" at bounding box center [441, 93] width 819 height 26
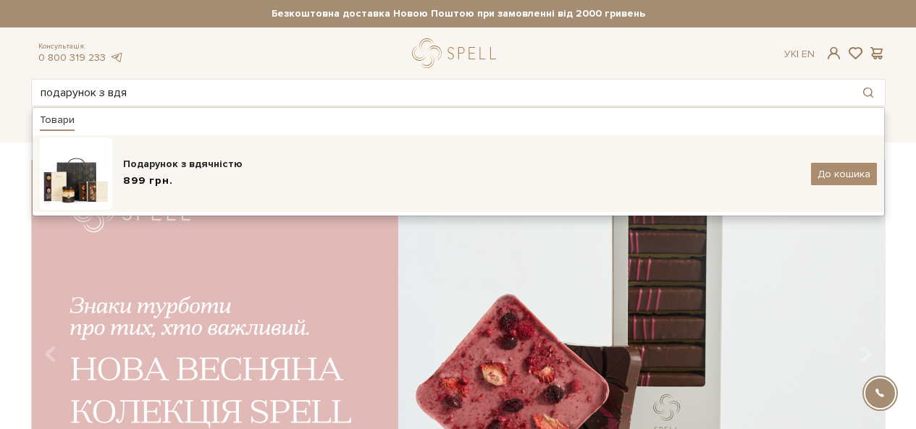
type input "подарунок з вдя"
click at [214, 147] on div "Подарунок з вдячністю 899 грн. До кошика" at bounding box center [458, 174] width 837 height 72
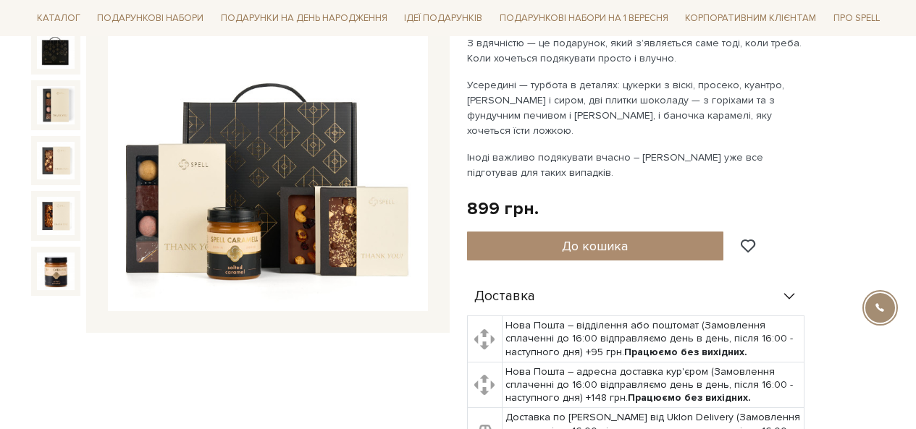
scroll to position [72, 0]
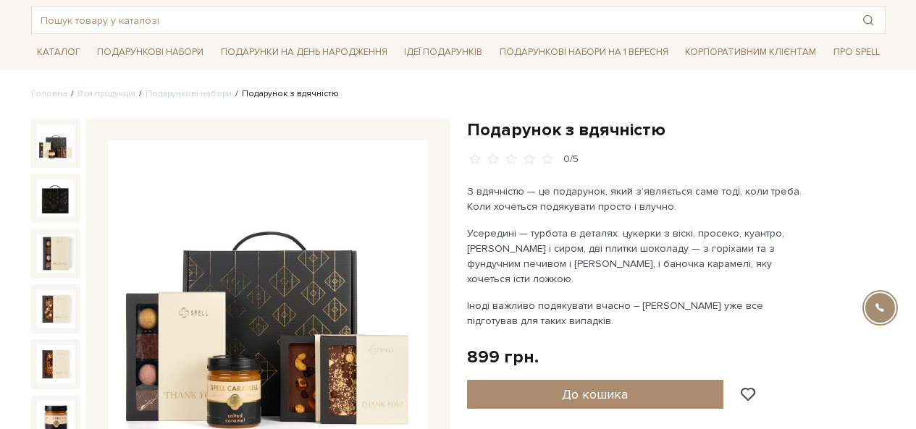
click at [605, 124] on h1 "Подарунок з вдячністю" at bounding box center [676, 130] width 418 height 22
copy div "Подарунок з вдячністю"
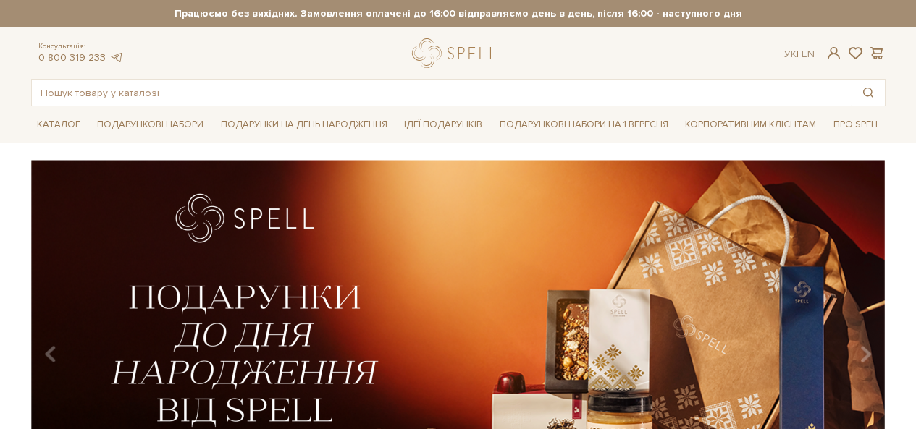
click at [257, 93] on input "text" at bounding box center [441, 93] width 819 height 26
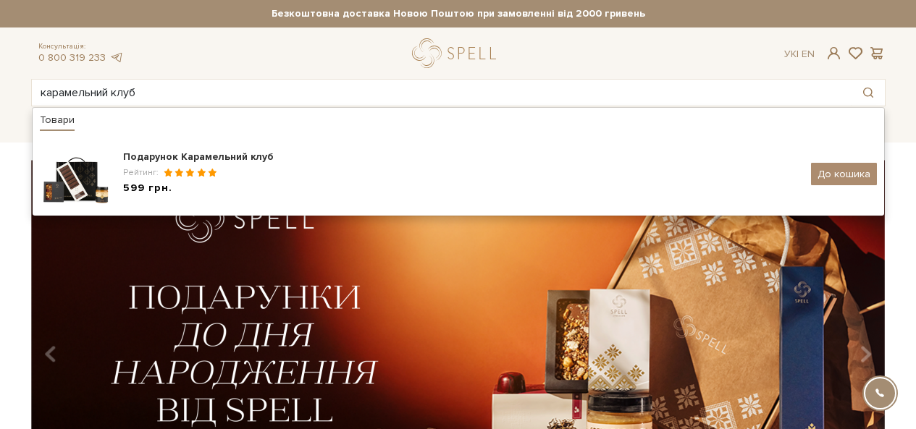
type input "карамельний клуб"
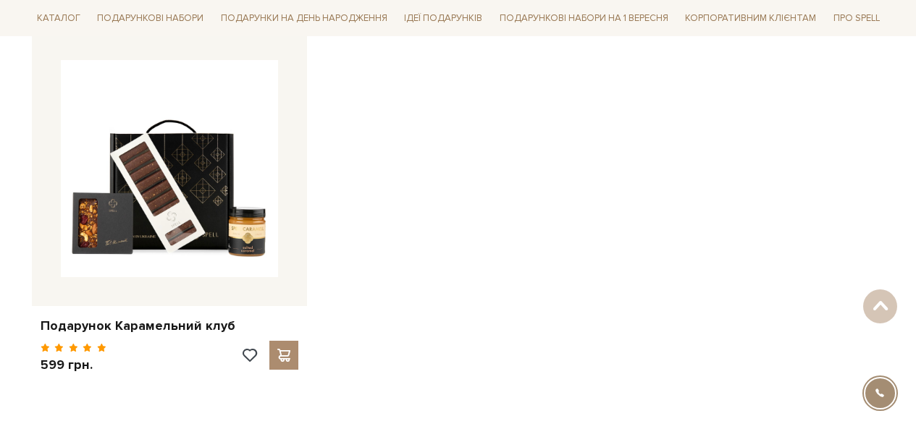
scroll to position [289, 0]
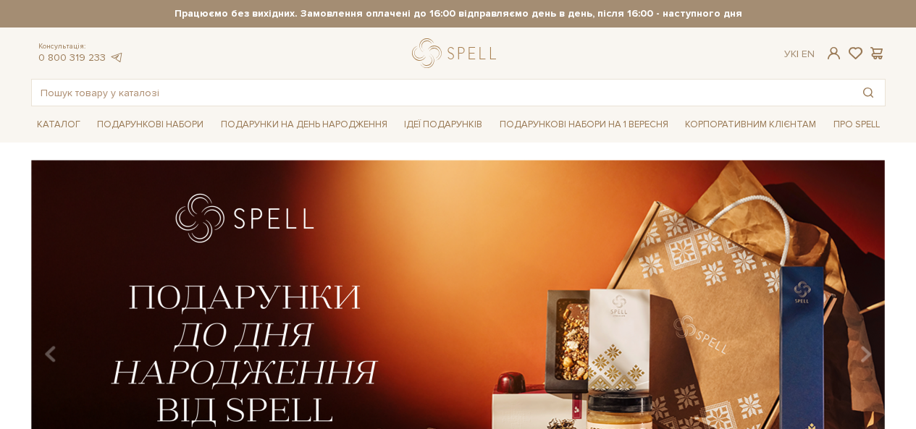
click at [245, 95] on input "text" at bounding box center [441, 93] width 819 height 26
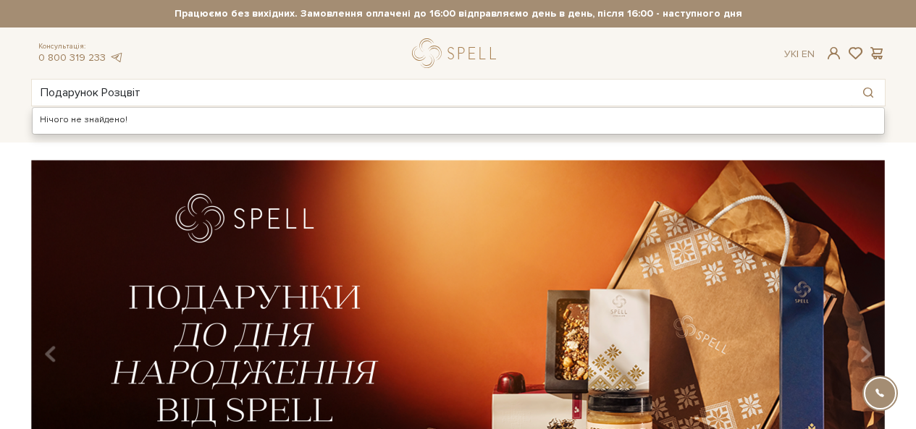
type input "Подарунок Розцвіт"
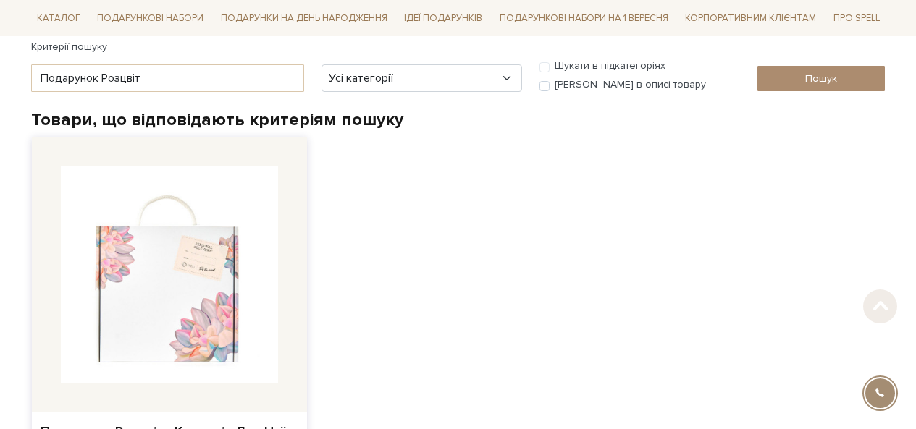
scroll to position [362, 0]
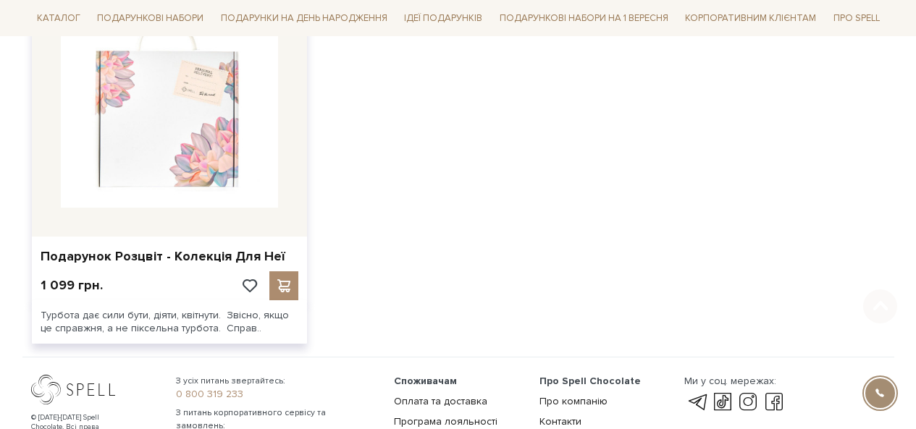
click at [155, 182] on img at bounding box center [169, 99] width 217 height 217
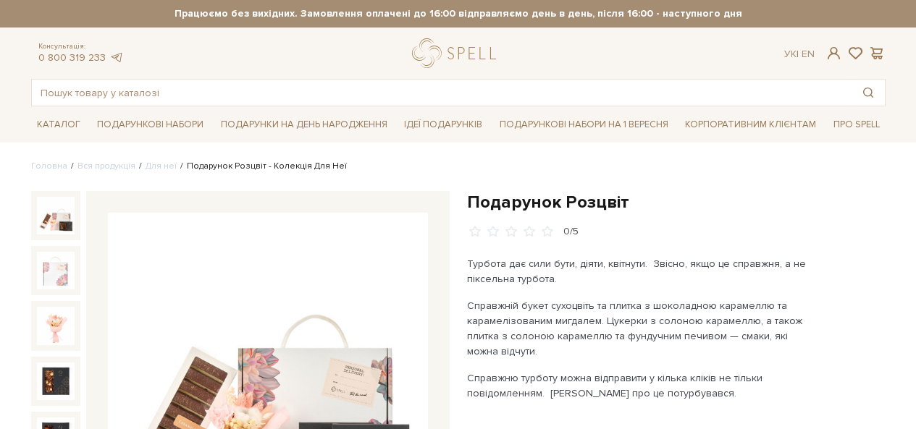
click at [595, 201] on h1 "Подарунок Розцвіт" at bounding box center [676, 202] width 418 height 22
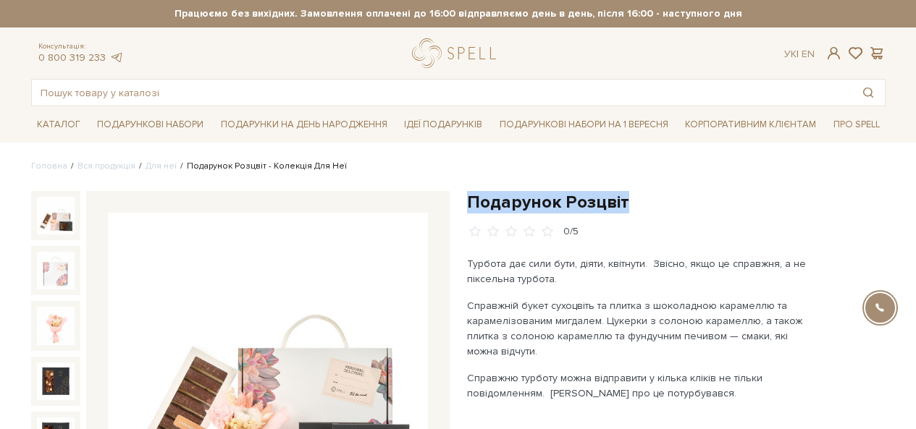
click at [595, 200] on h1 "Подарунок Розцвіт" at bounding box center [676, 202] width 418 height 22
copy div "Подарунок Розцвіт"
click at [216, 96] on input "text" at bounding box center [441, 93] width 819 height 26
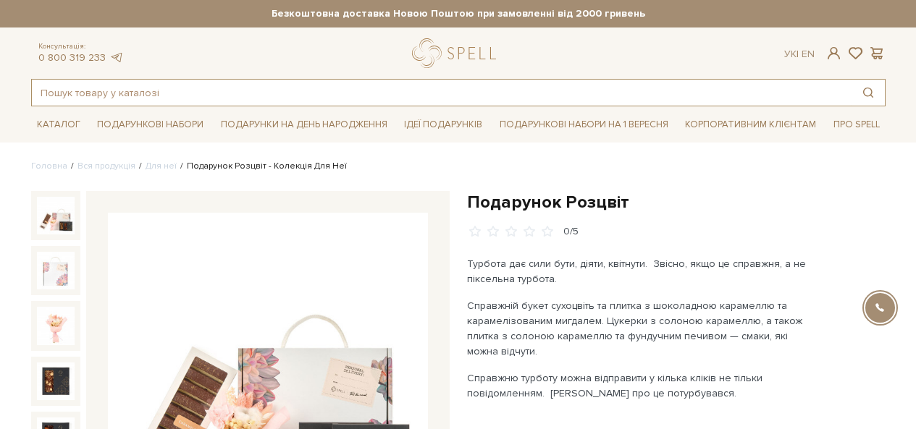
paste input "Подарунок Початок дня"
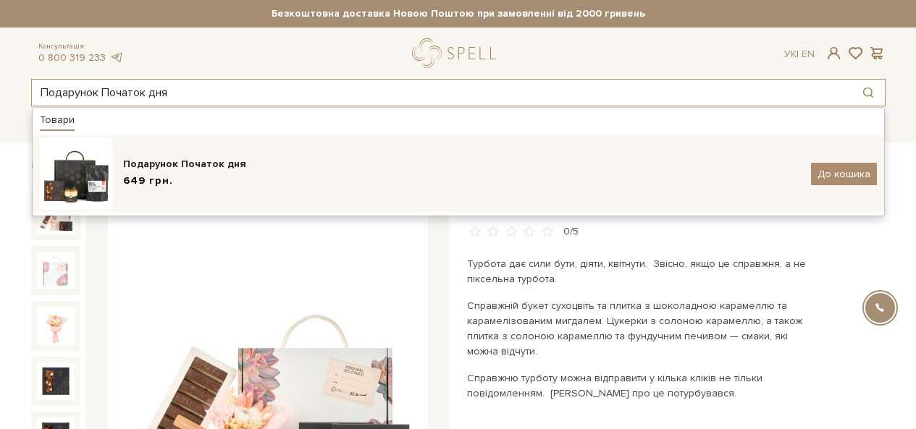
type input "Подарунок Початок дня"
click at [156, 177] on span "649 грн." at bounding box center [148, 181] width 50 height 15
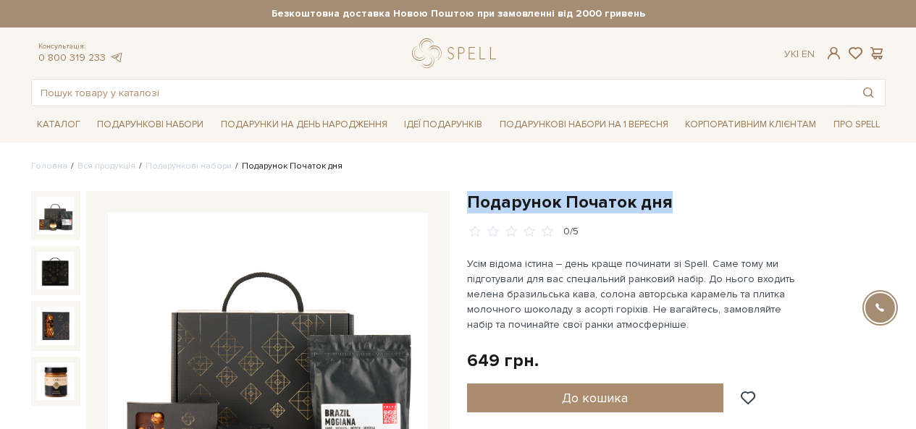
drag, startPoint x: 564, startPoint y: 199, endPoint x: 462, endPoint y: 199, distance: 101.3
